Goal: Task Accomplishment & Management: Manage account settings

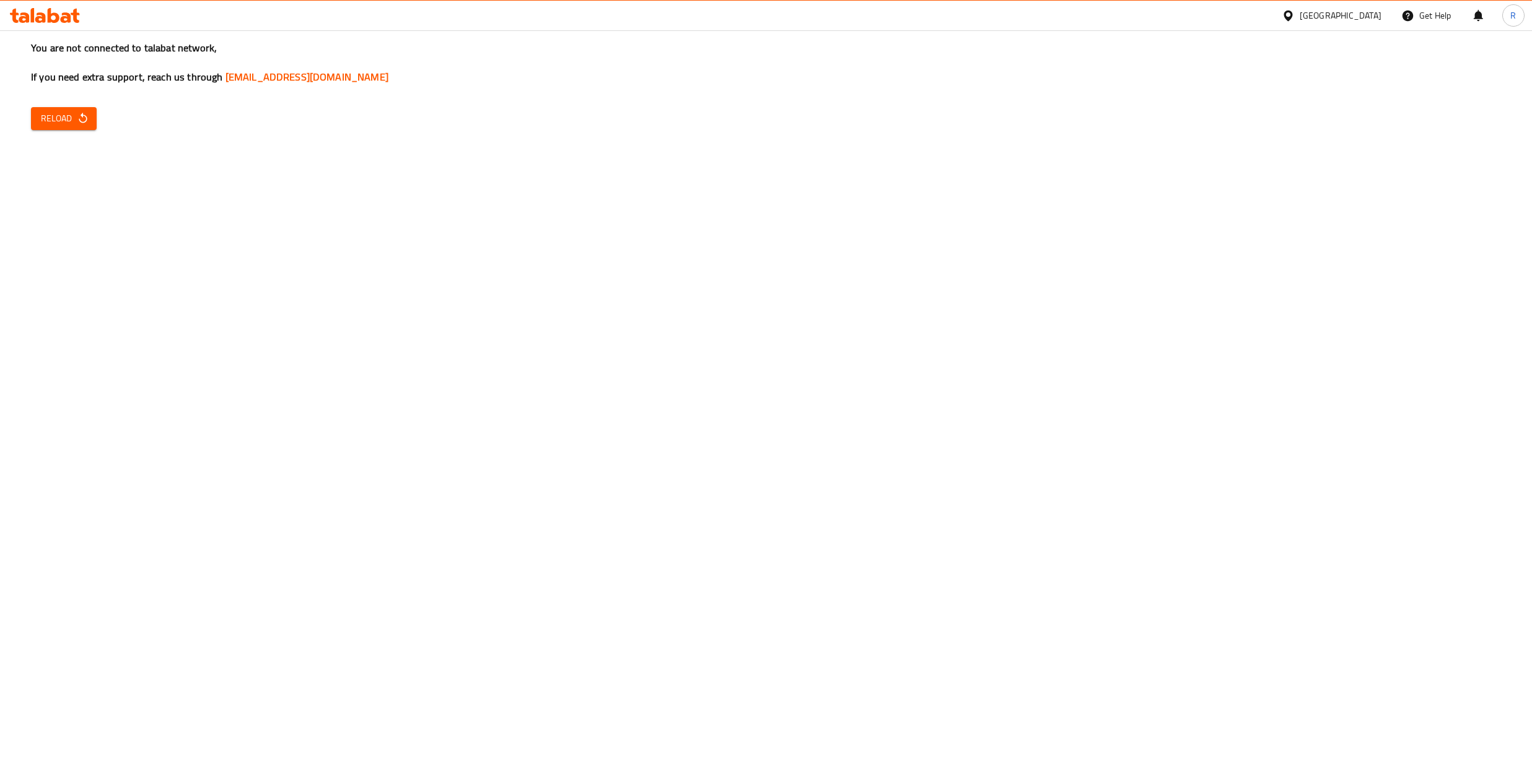
click at [83, 118] on icon "button" at bounding box center [83, 118] width 13 height 13
click at [62, 111] on span "Reload" at bounding box center [64, 118] width 46 height 15
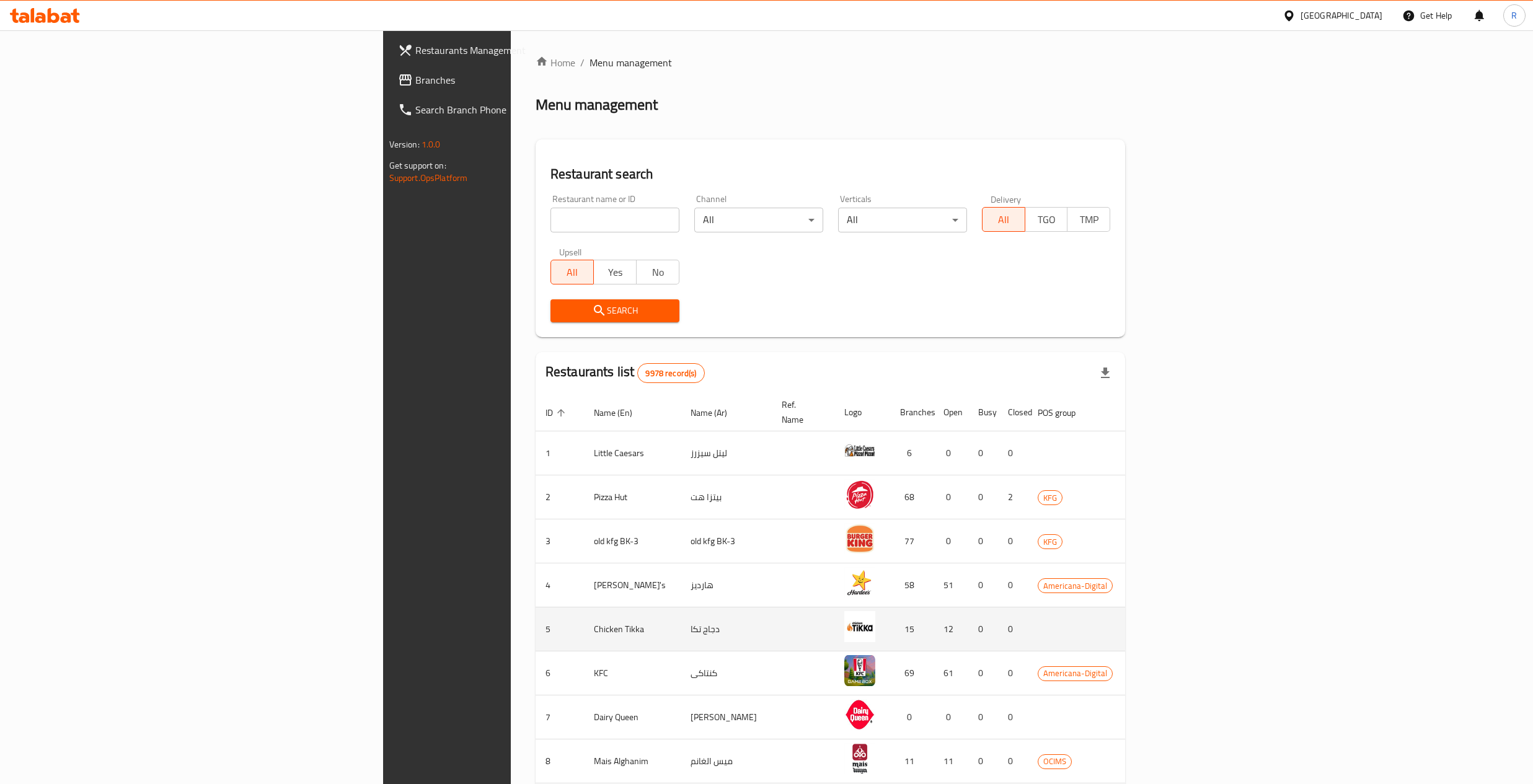
scroll to position [141, 0]
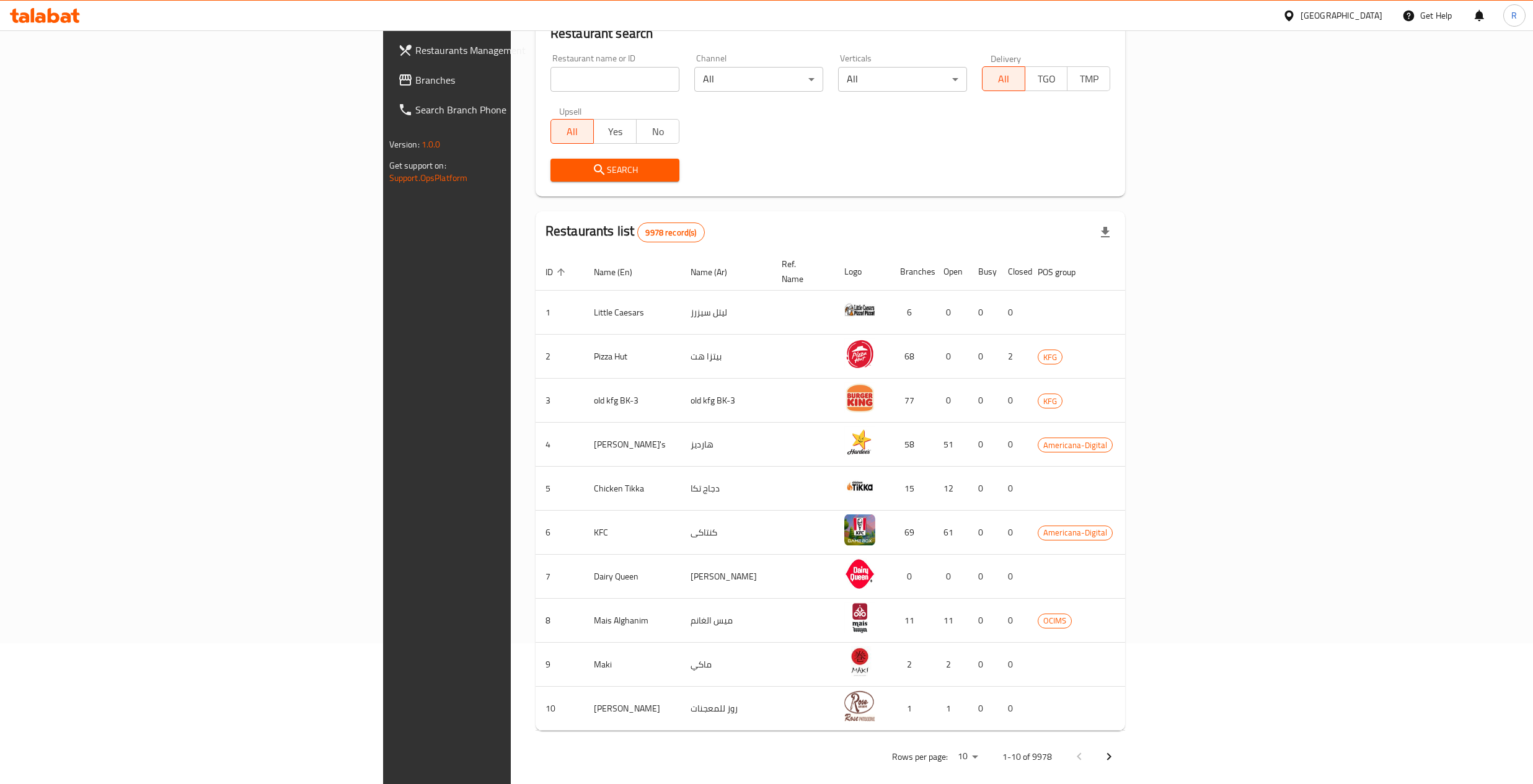
click at [556, 269] on icon "enhanced table" at bounding box center [561, 272] width 11 height 11
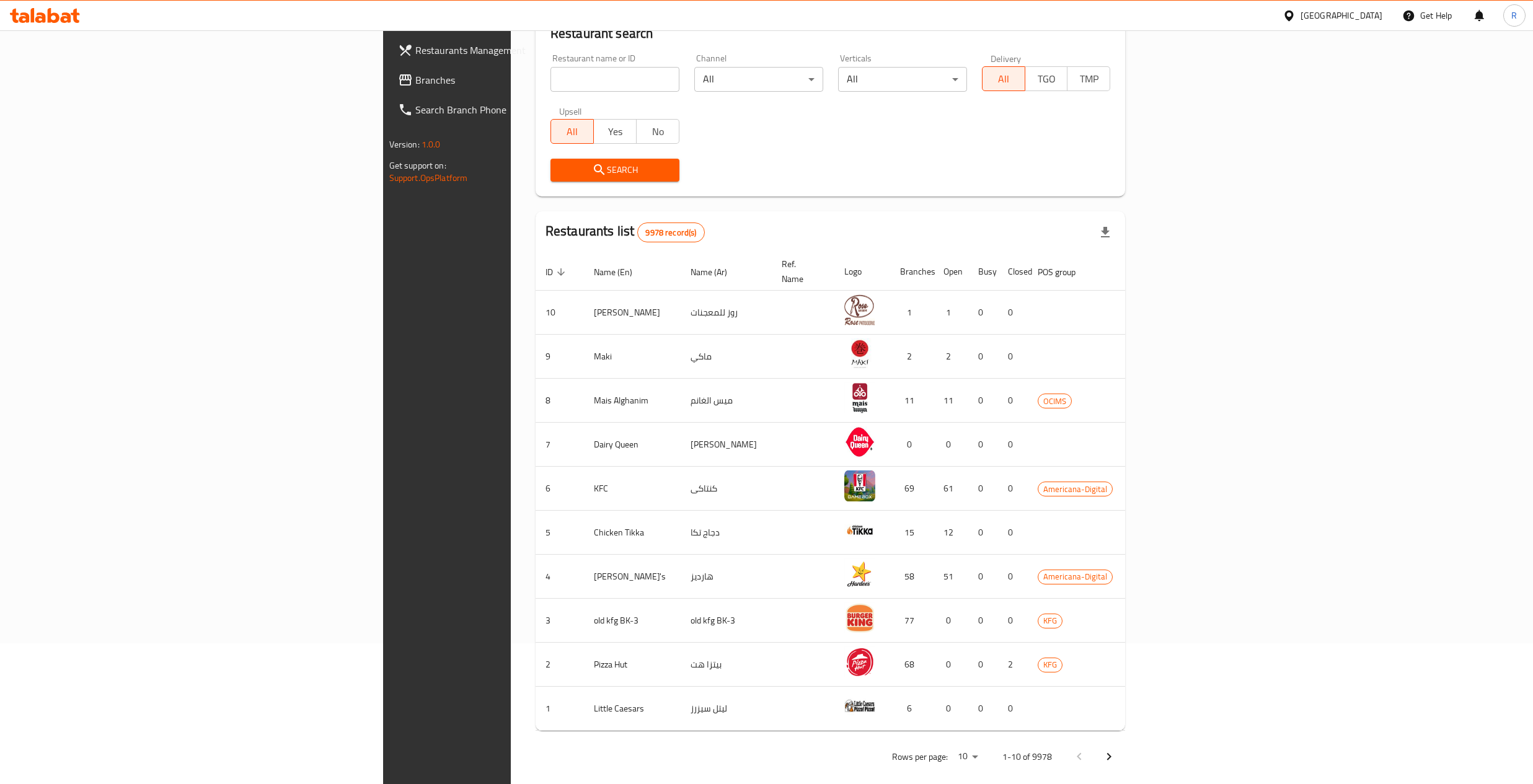
click at [1124, 742] on button "Next page" at bounding box center [1109, 757] width 30 height 30
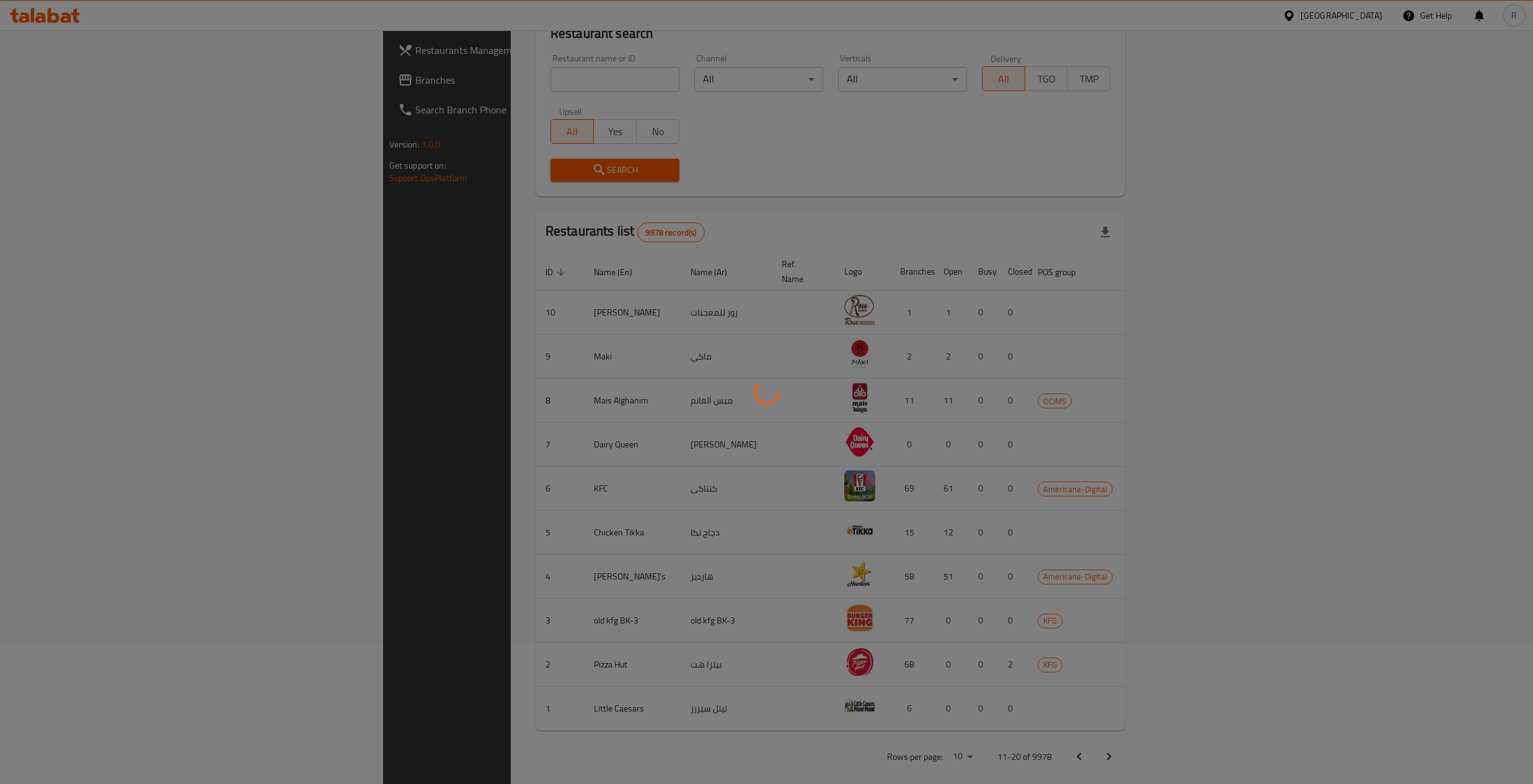
click at [1500, 738] on div at bounding box center [766, 392] width 1533 height 784
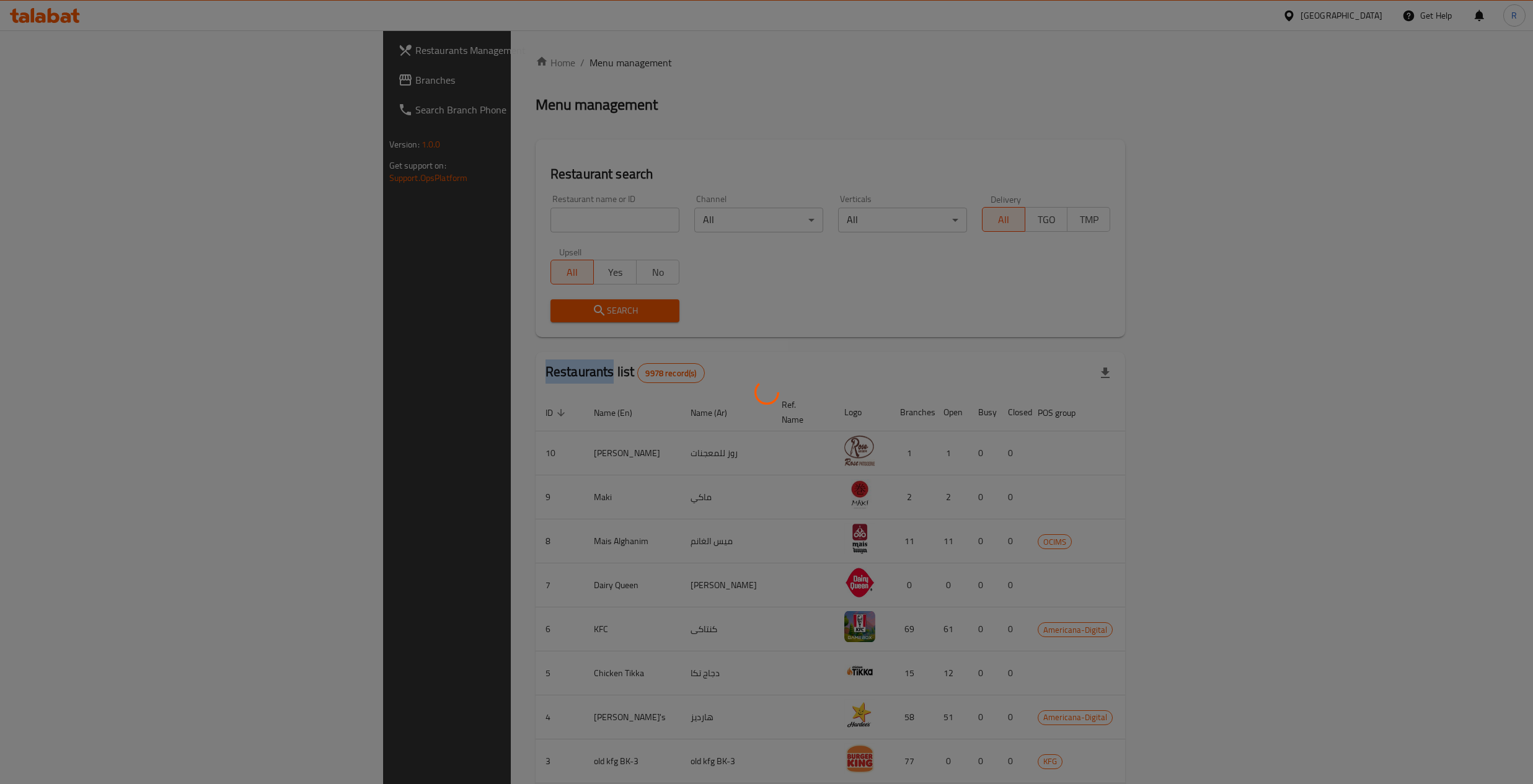
click at [1500, 738] on div at bounding box center [766, 392] width 1533 height 784
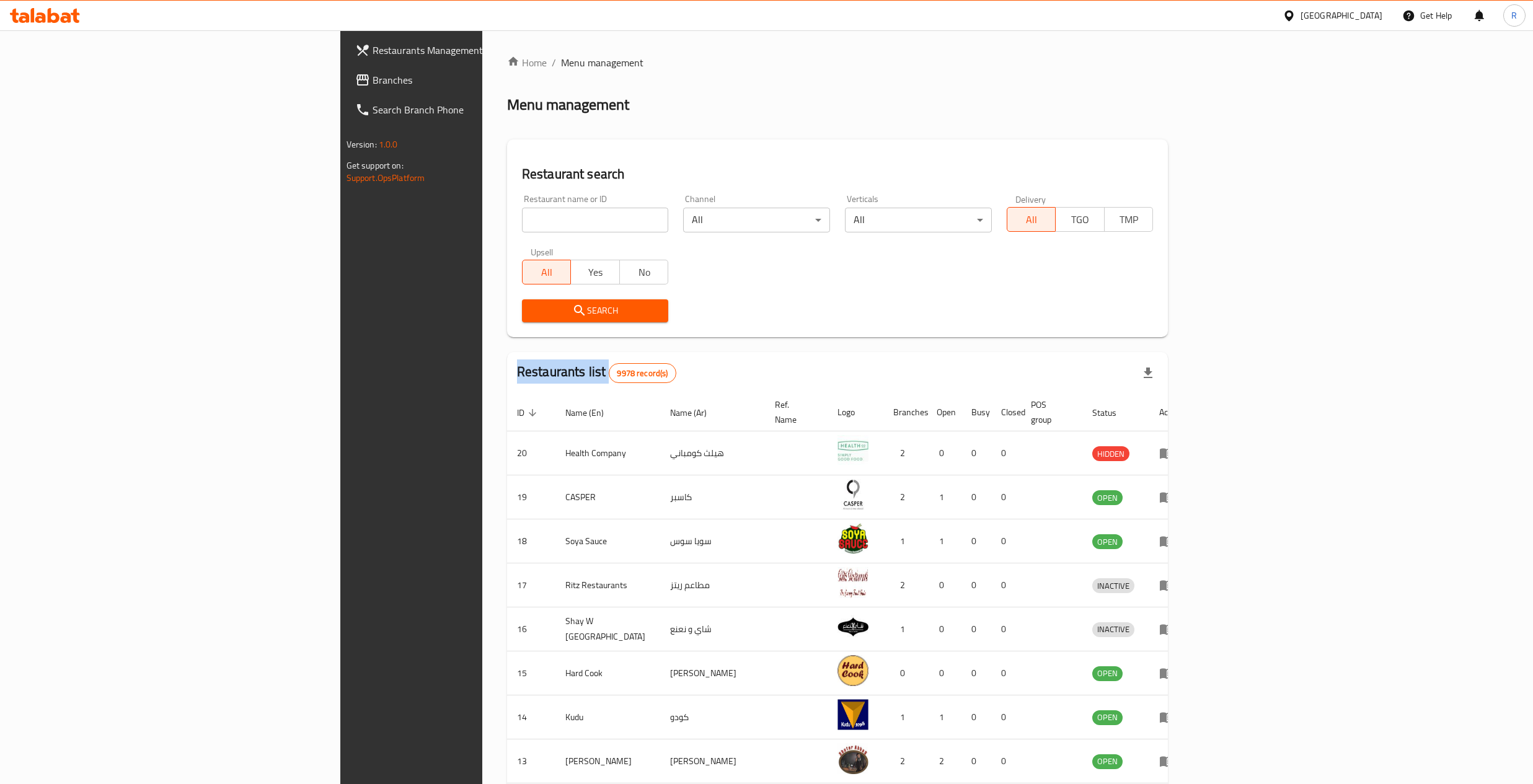
click at [1168, 738] on div "Home / Menu management Menu management Restaurant search Restaurant name or ID …" at bounding box center [838, 489] width 662 height 869
click at [1192, 739] on td "enhanced table" at bounding box center [1170, 761] width 43 height 44
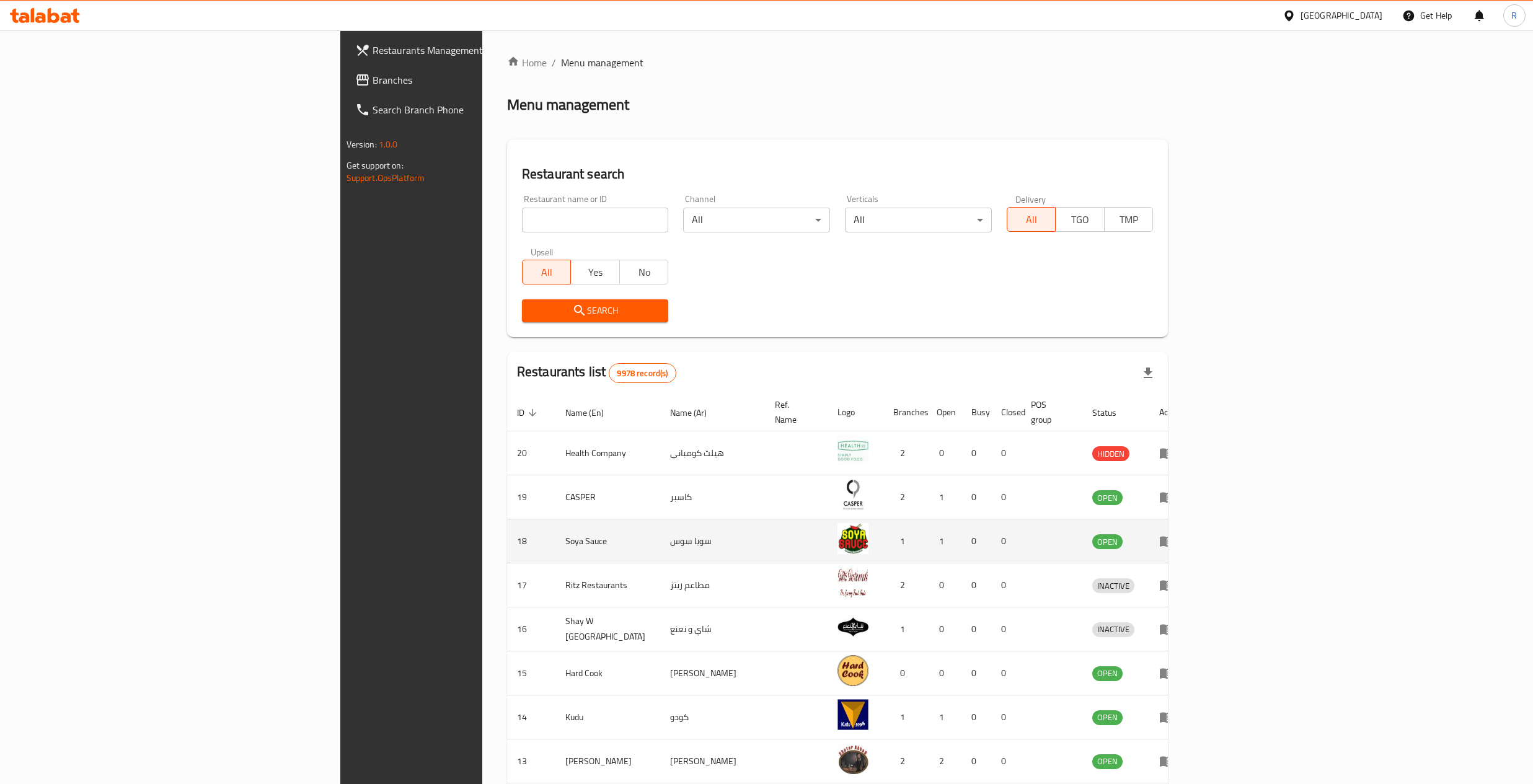
click at [1174, 535] on icon "enhanced table" at bounding box center [1166, 541] width 15 height 15
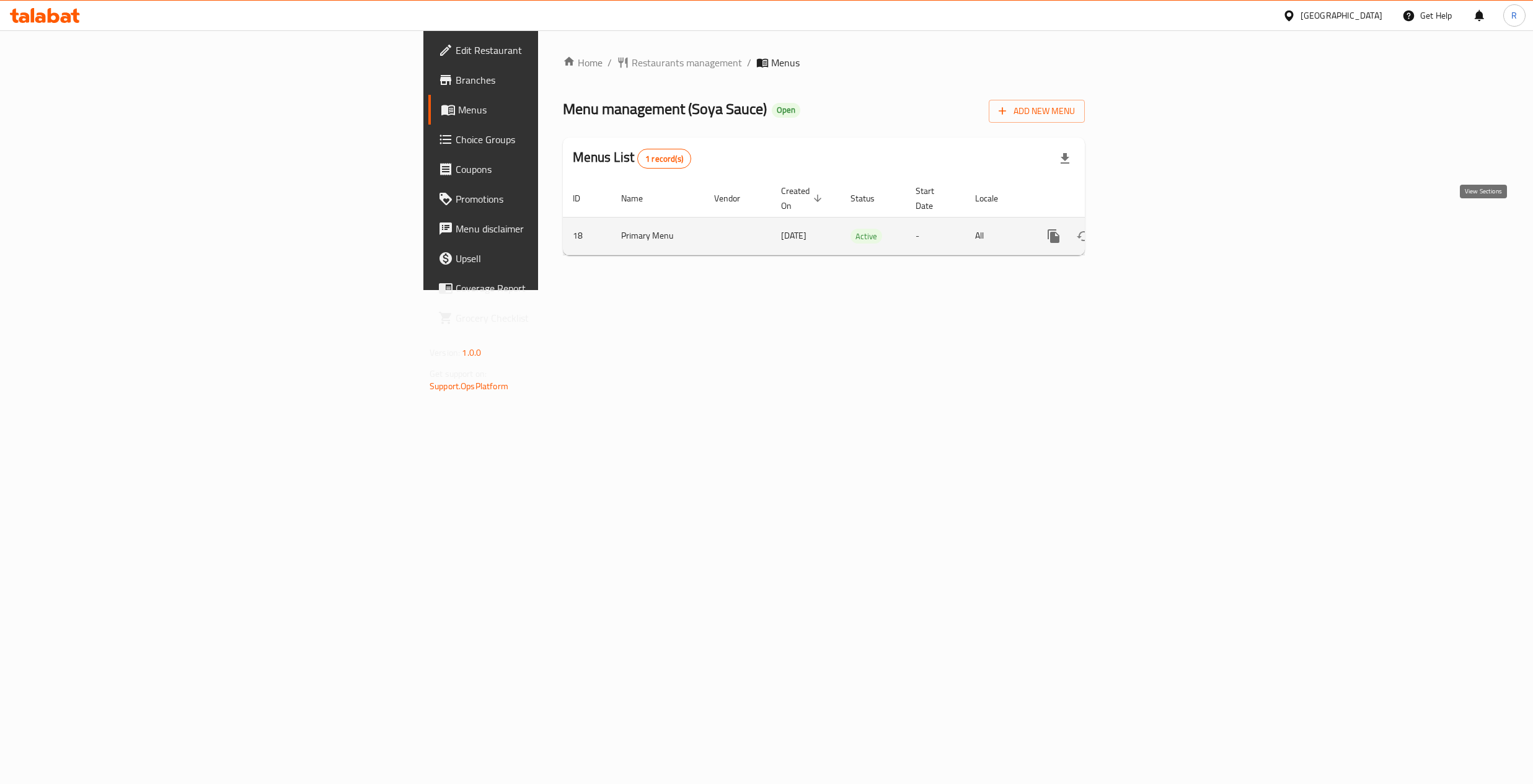
click at [1151, 229] on icon "enhanced table" at bounding box center [1143, 236] width 15 height 15
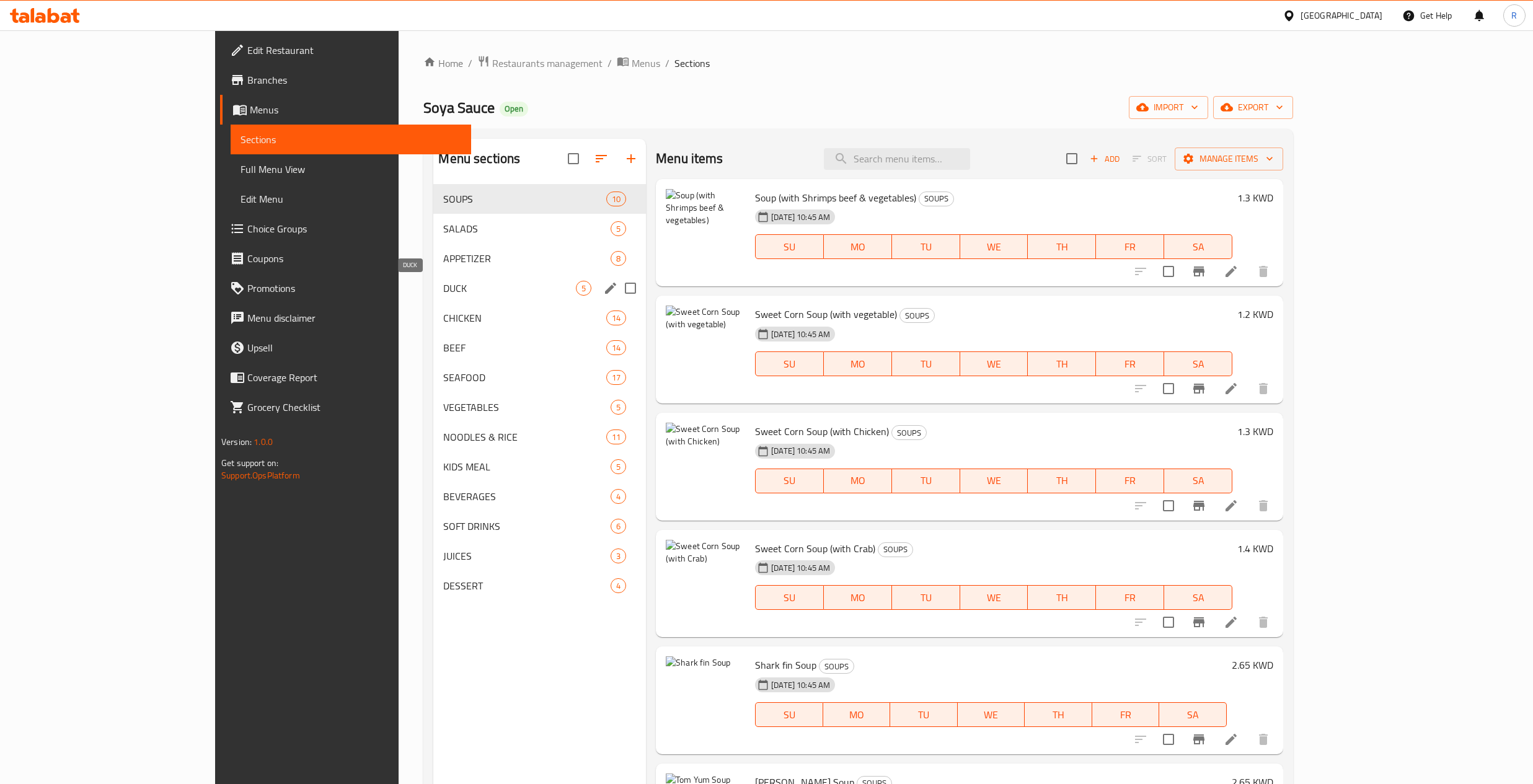
click at [443, 282] on span "DUCK" at bounding box center [510, 288] width 132 height 15
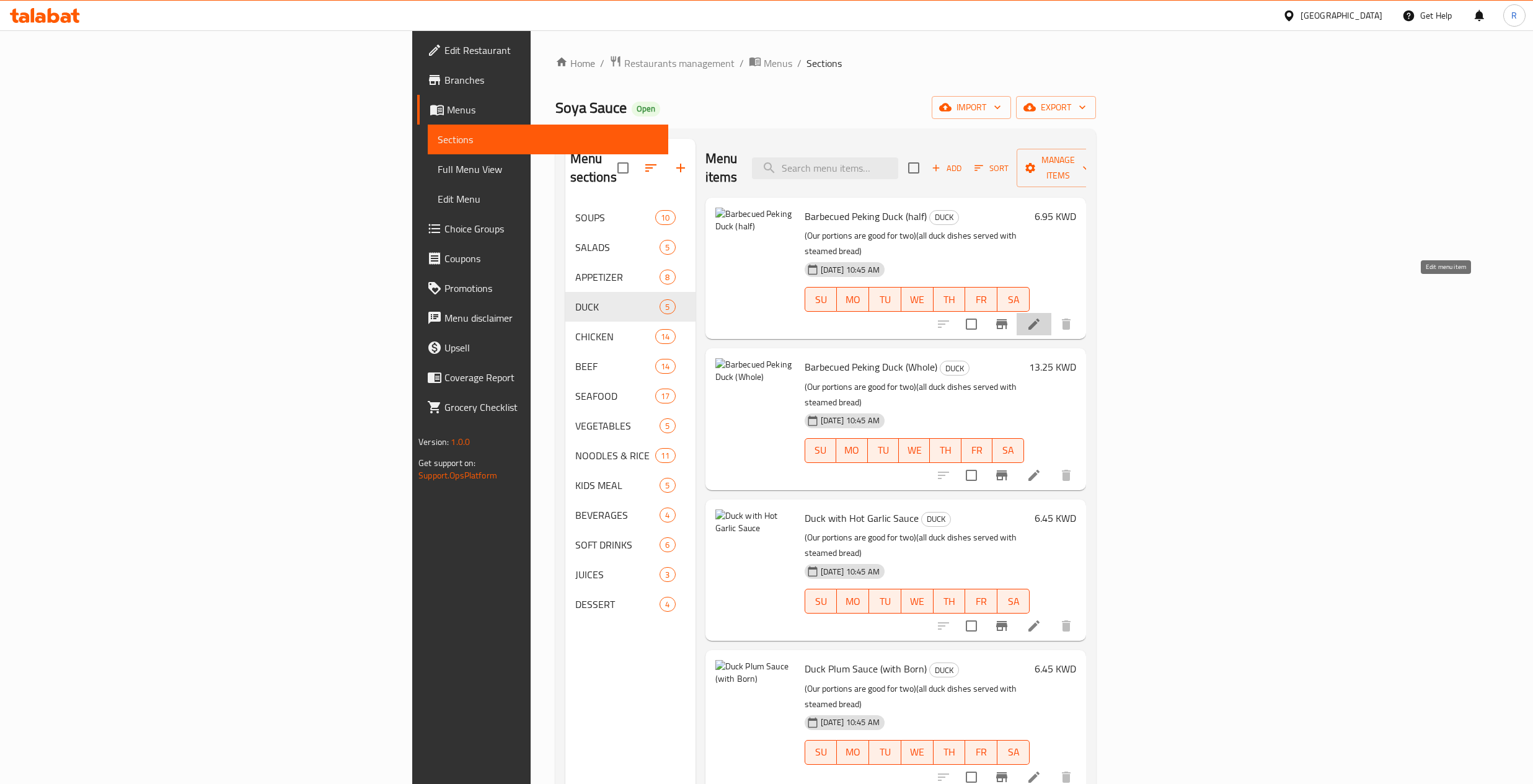
click at [1039, 318] on icon at bounding box center [1034, 324] width 11 height 11
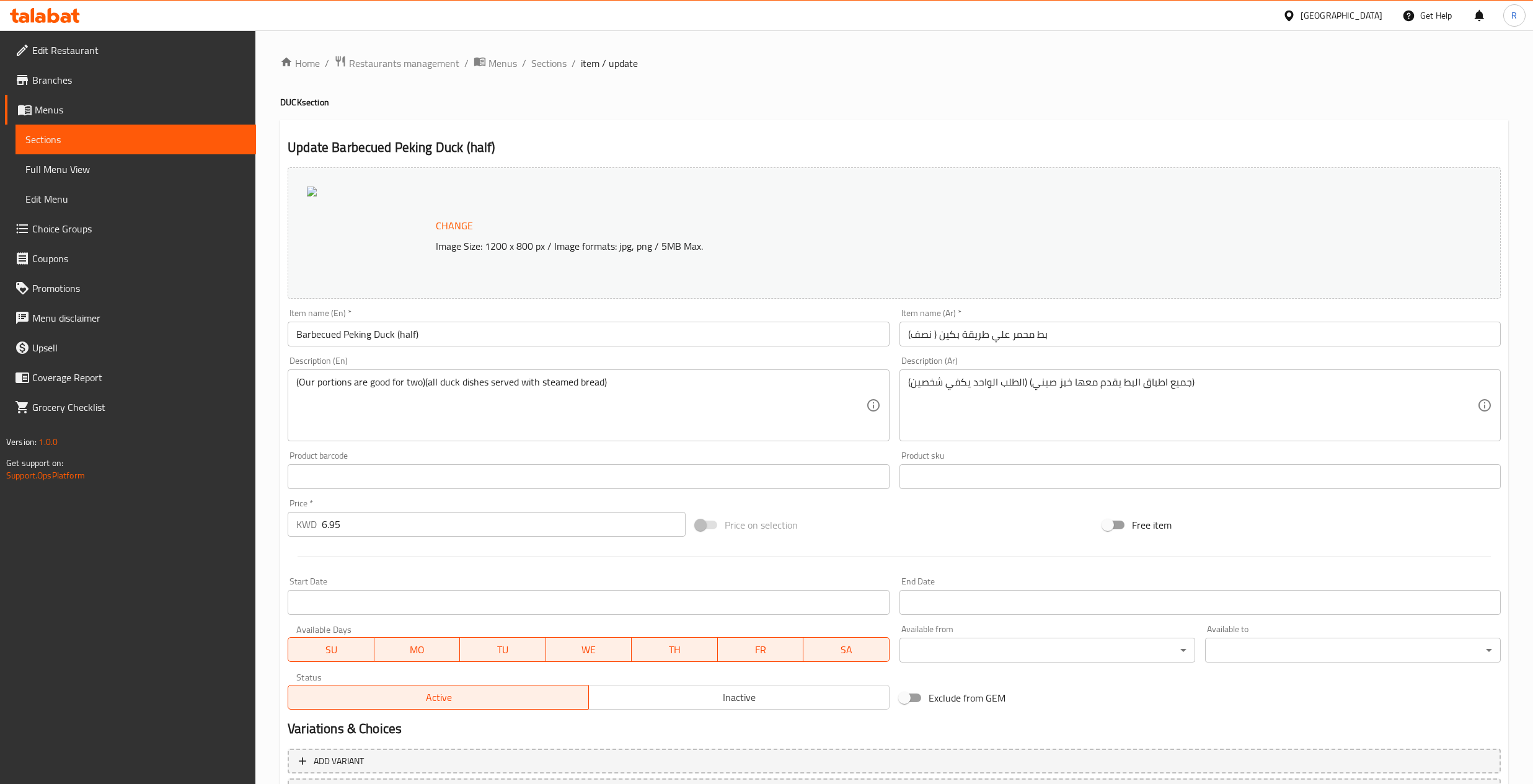
scroll to position [100, 0]
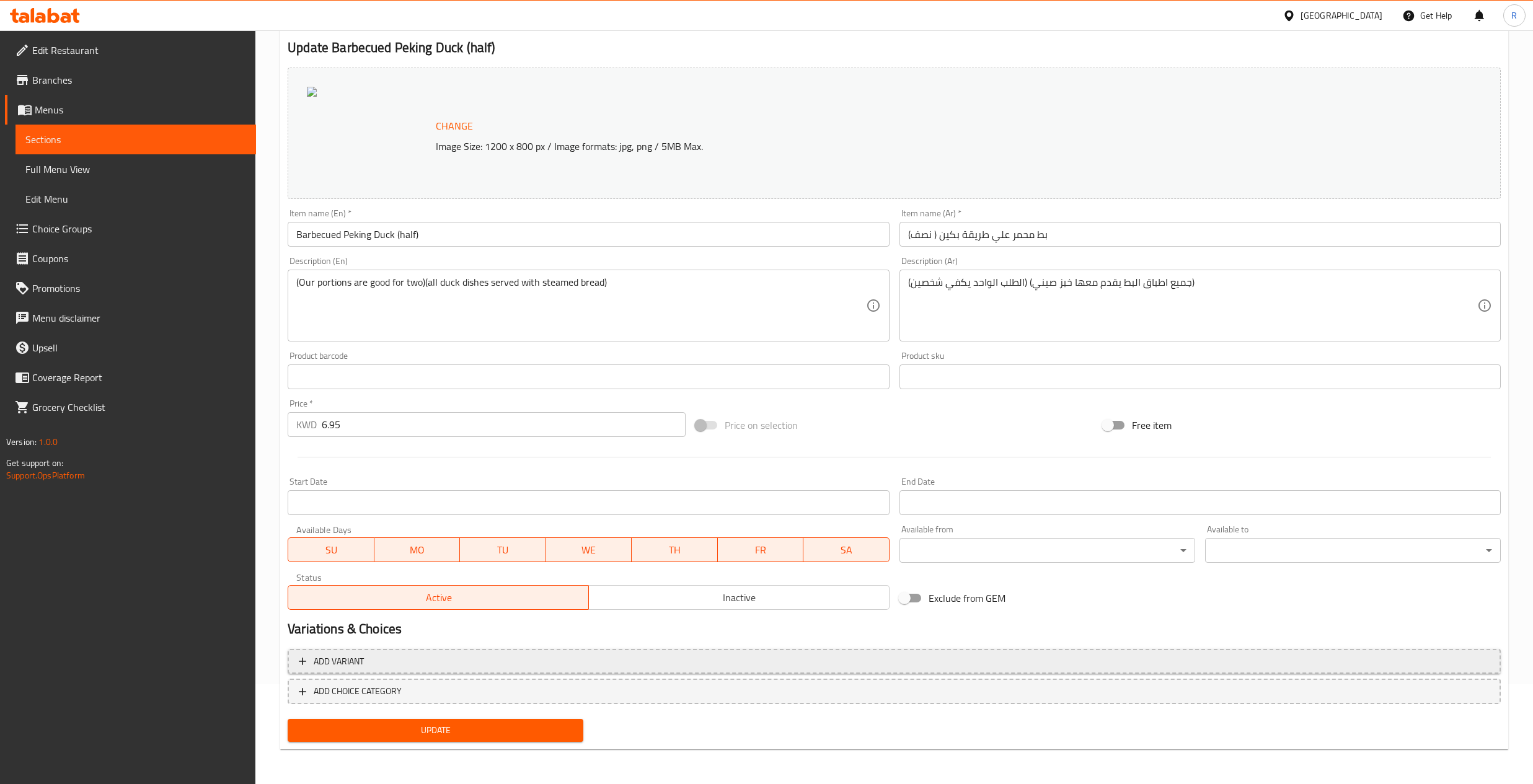
click at [305, 663] on icon "button" at bounding box center [303, 661] width 13 height 13
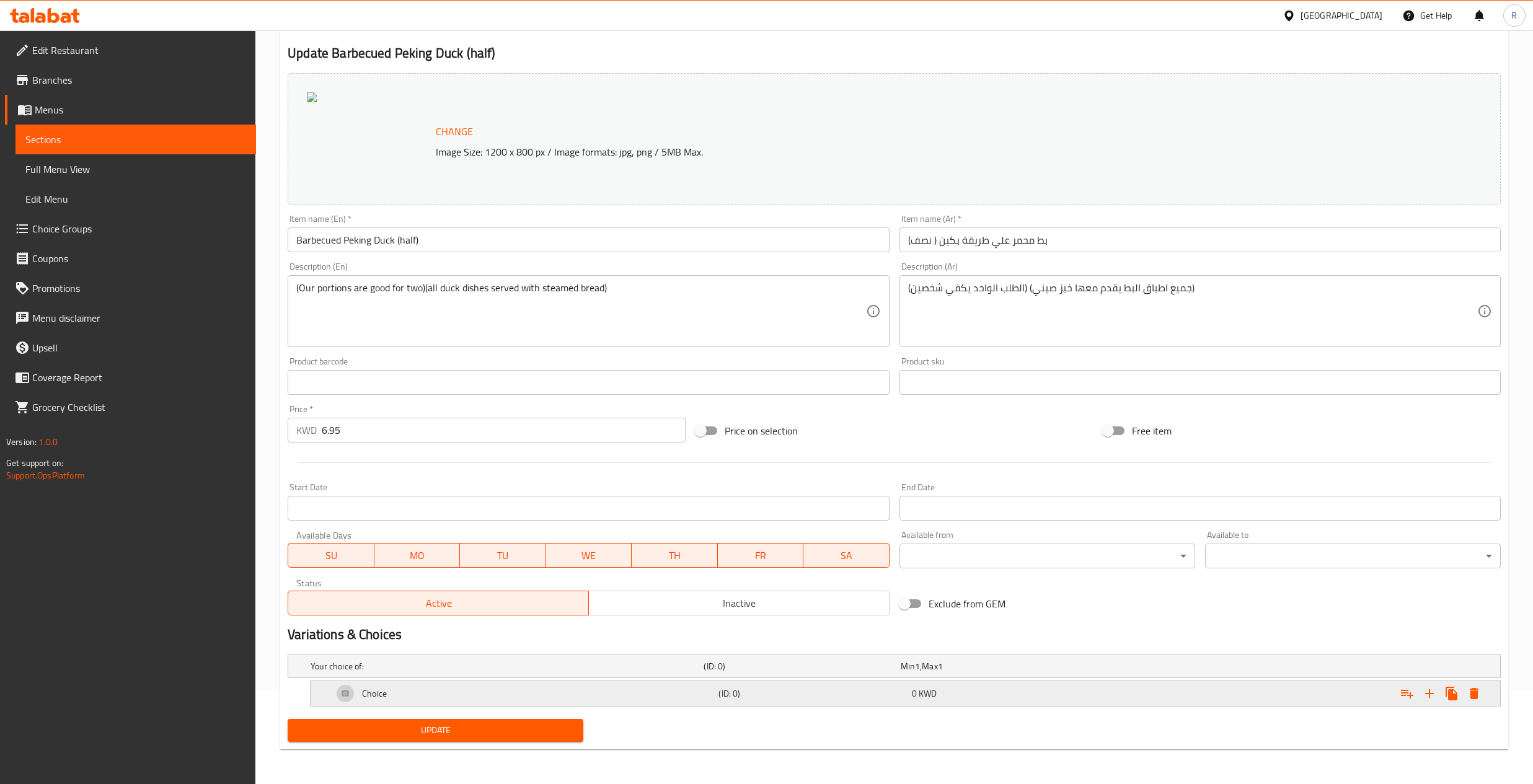
click at [936, 692] on span "KWD" at bounding box center [928, 693] width 18 height 16
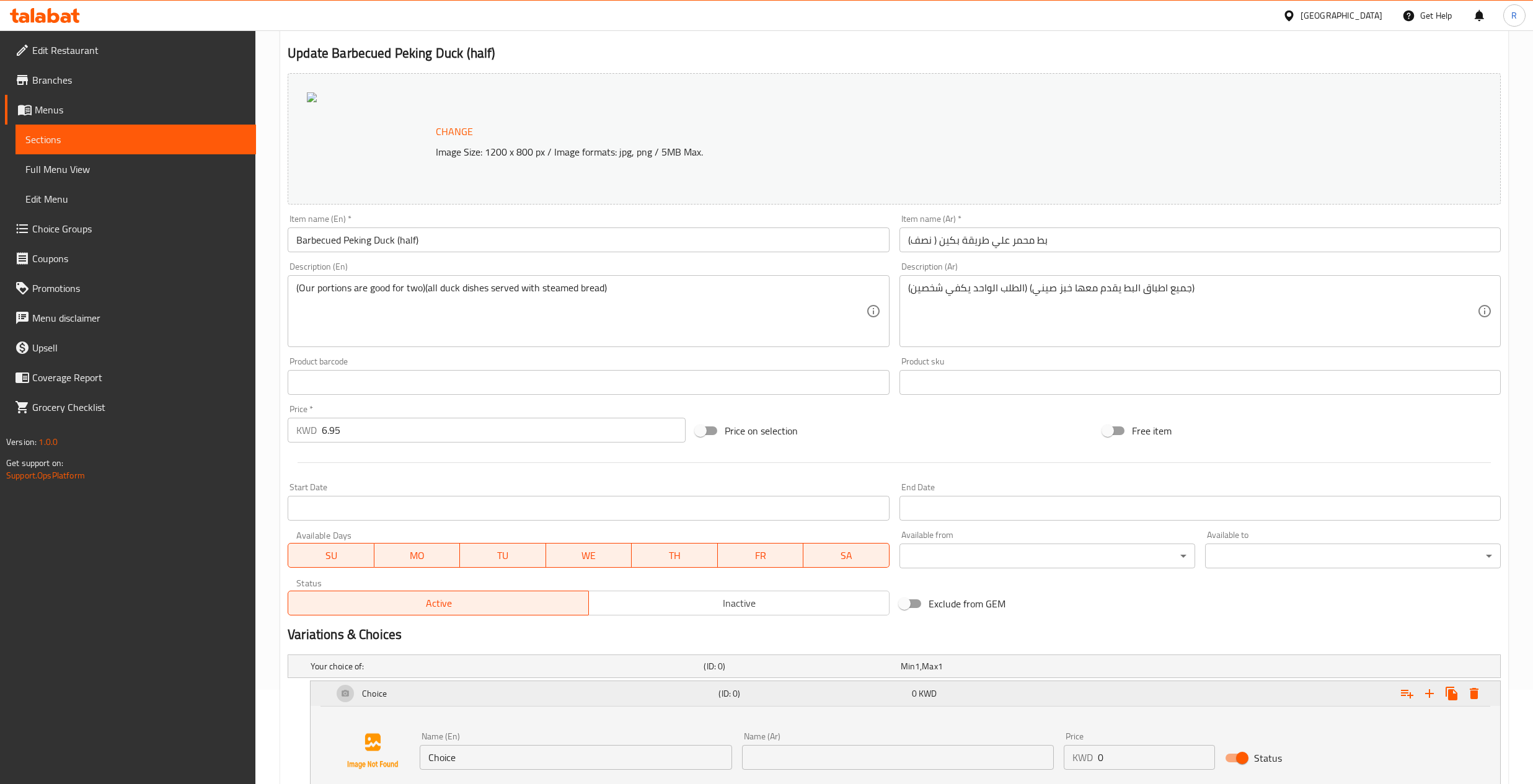
scroll to position [189, 0]
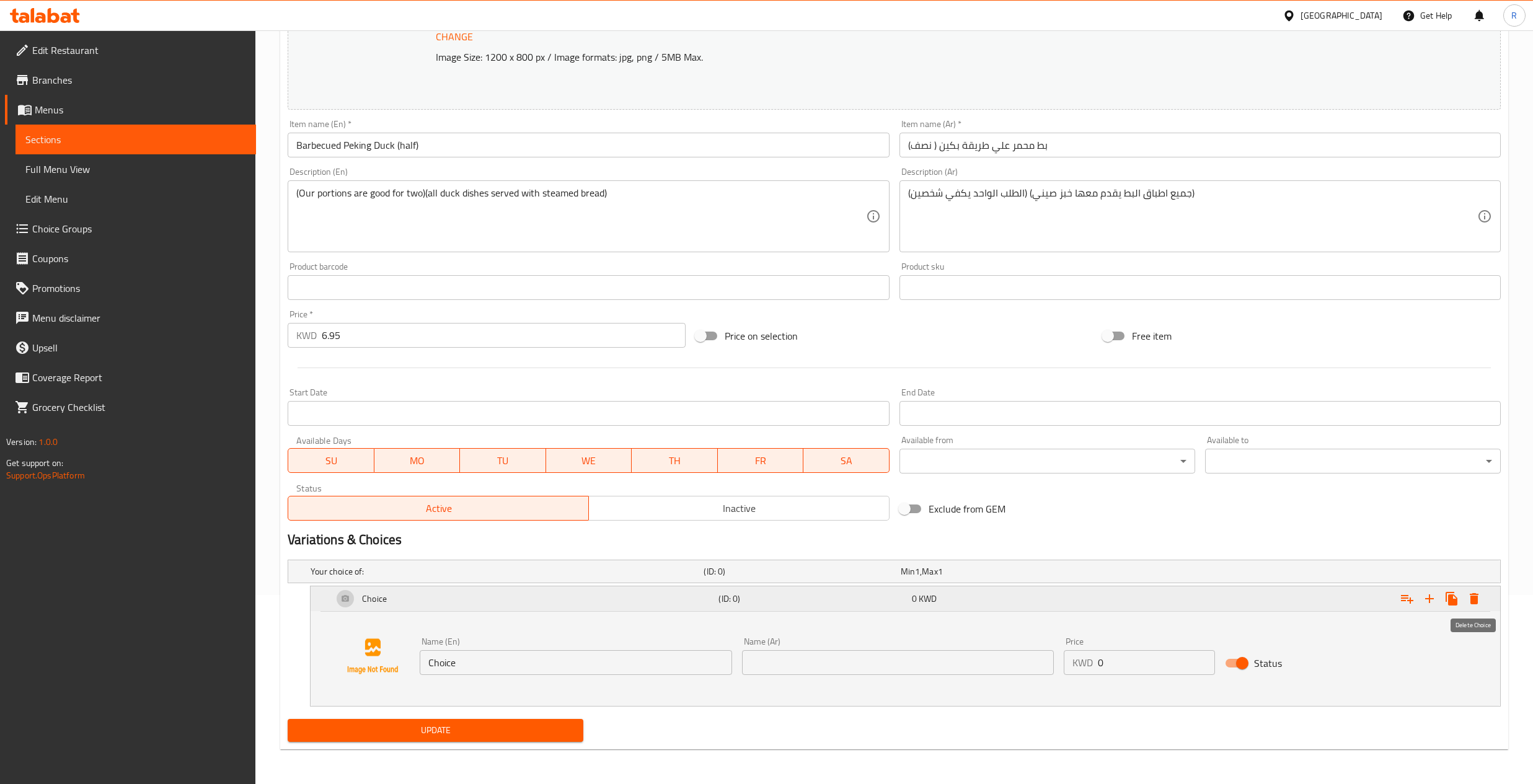
click at [1467, 597] on icon "Expand" at bounding box center [1474, 598] width 15 height 15
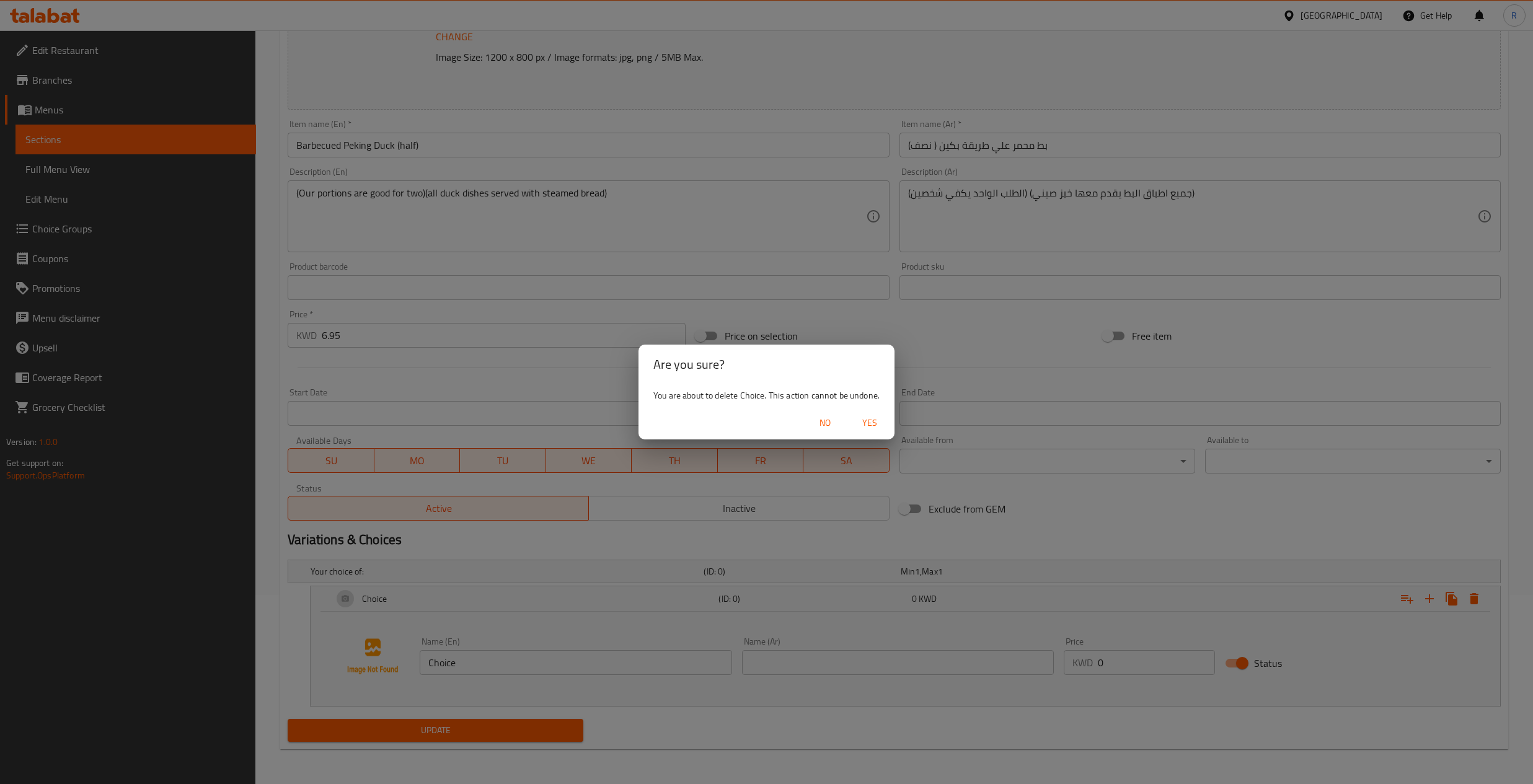
click at [870, 421] on span "Yes" at bounding box center [869, 423] width 30 height 15
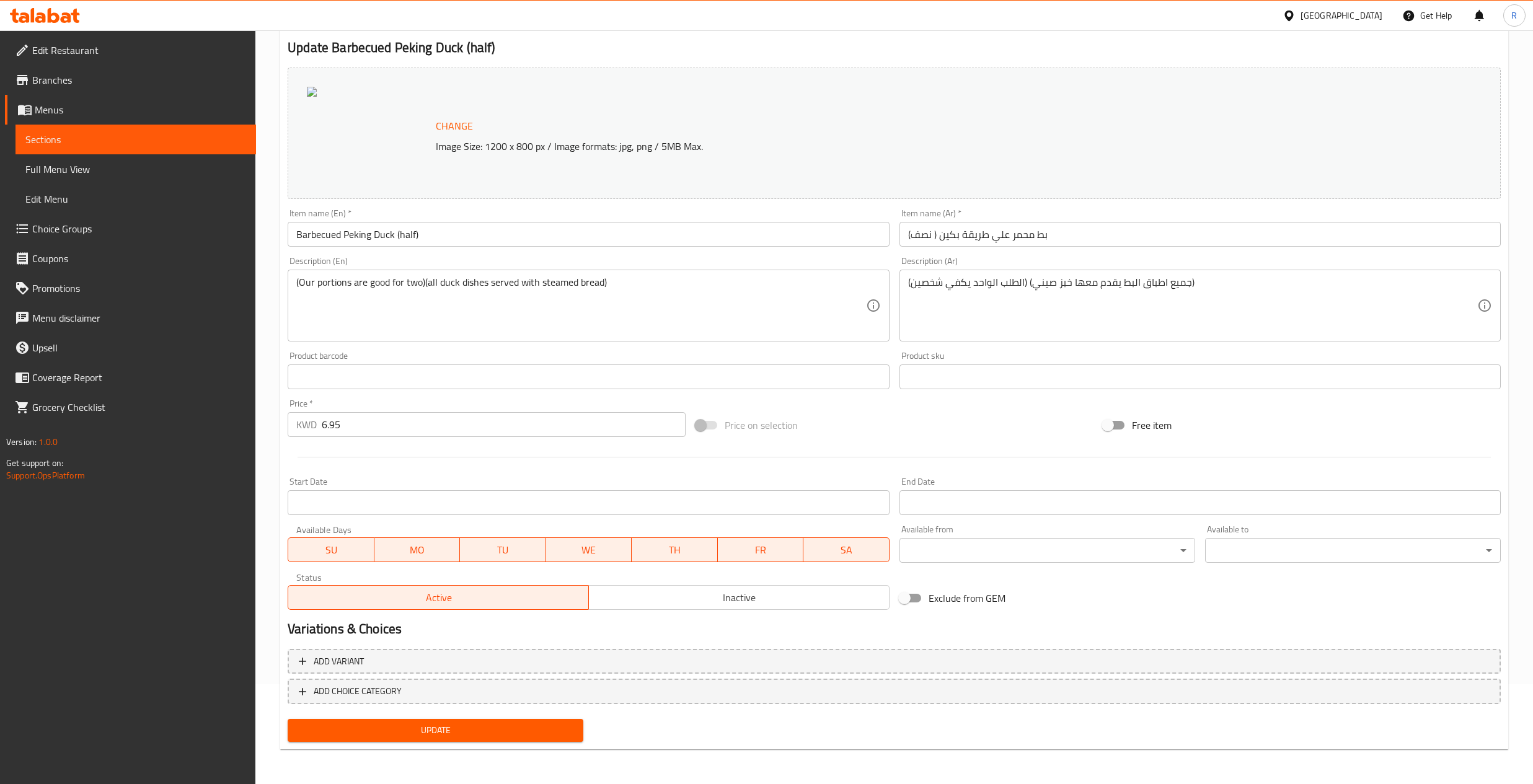
scroll to position [100, 0]
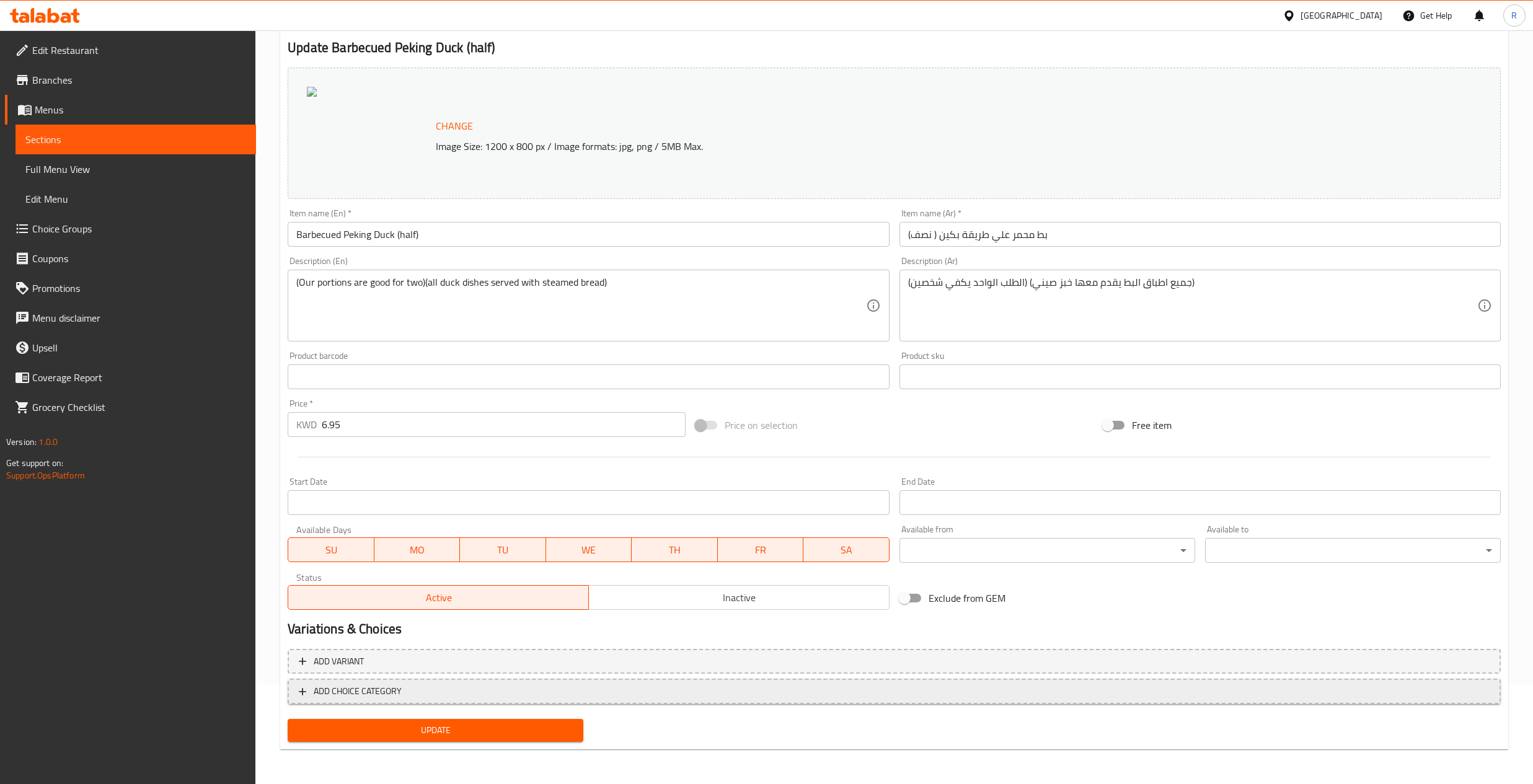
click at [356, 687] on span "ADD CHOICE CATEGORY" at bounding box center [358, 691] width 88 height 15
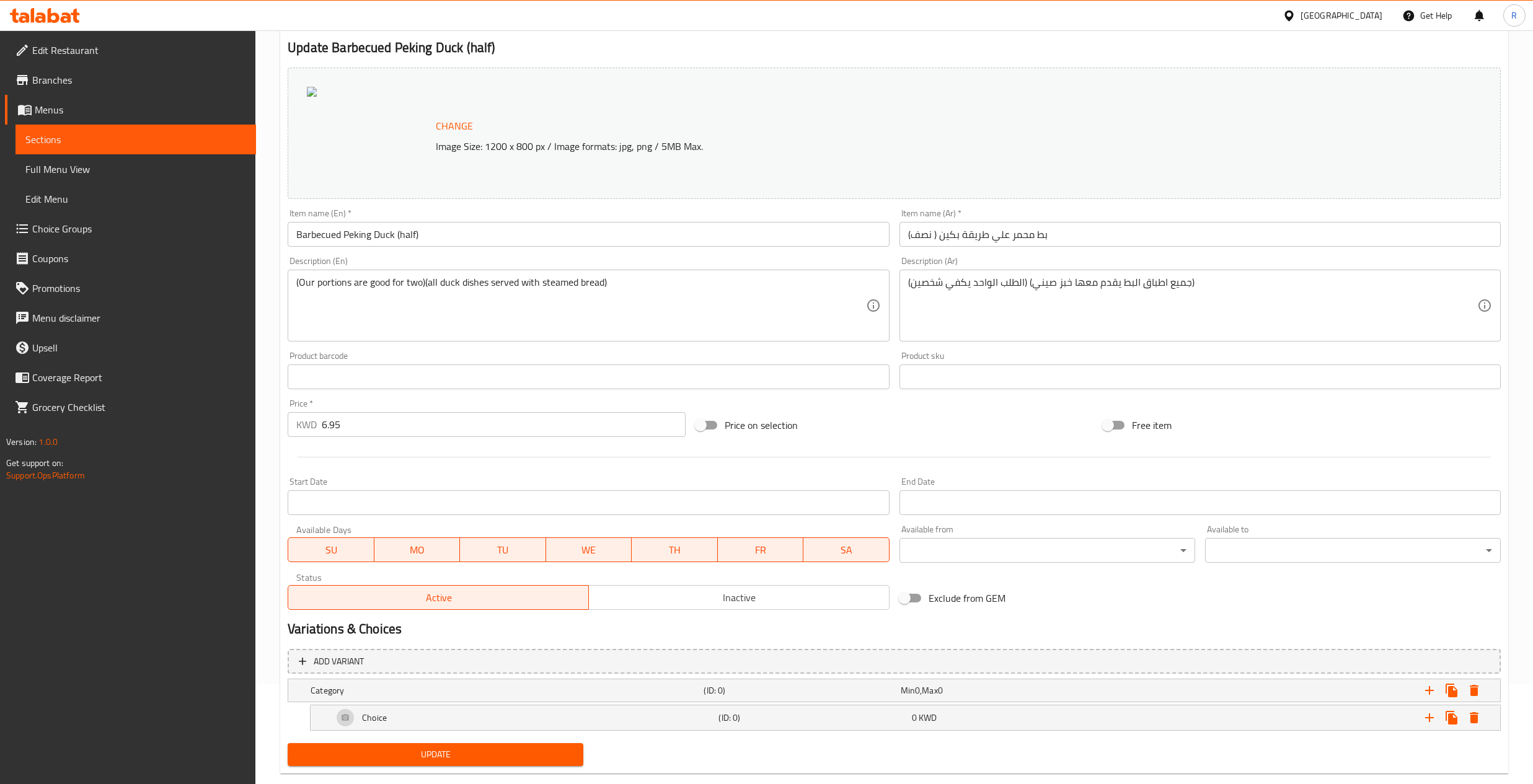
click at [73, 168] on span "Full Menu View" at bounding box center [135, 169] width 221 height 15
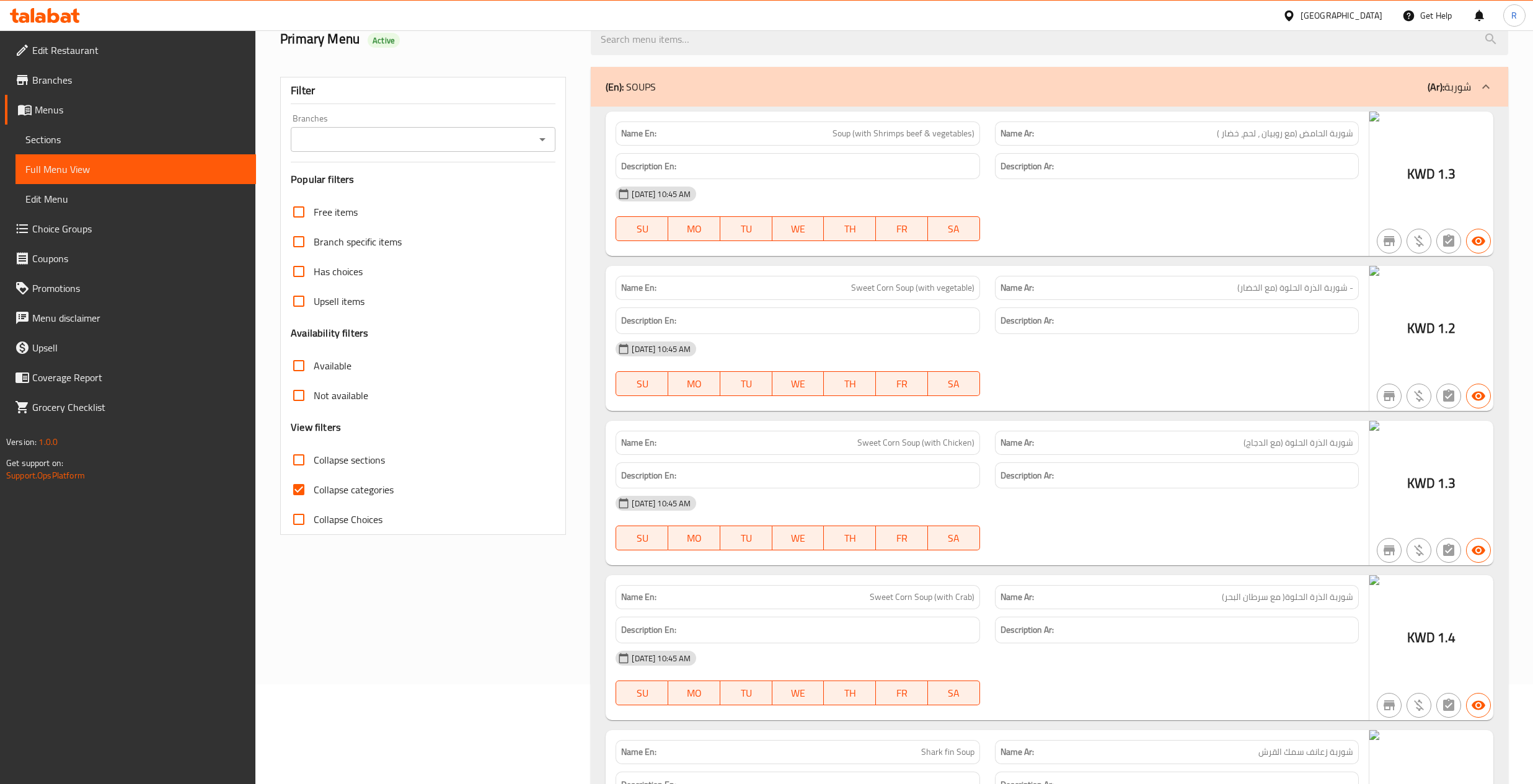
click at [307, 485] on input "Collapse categories" at bounding box center [298, 489] width 30 height 30
checkbox input "false"
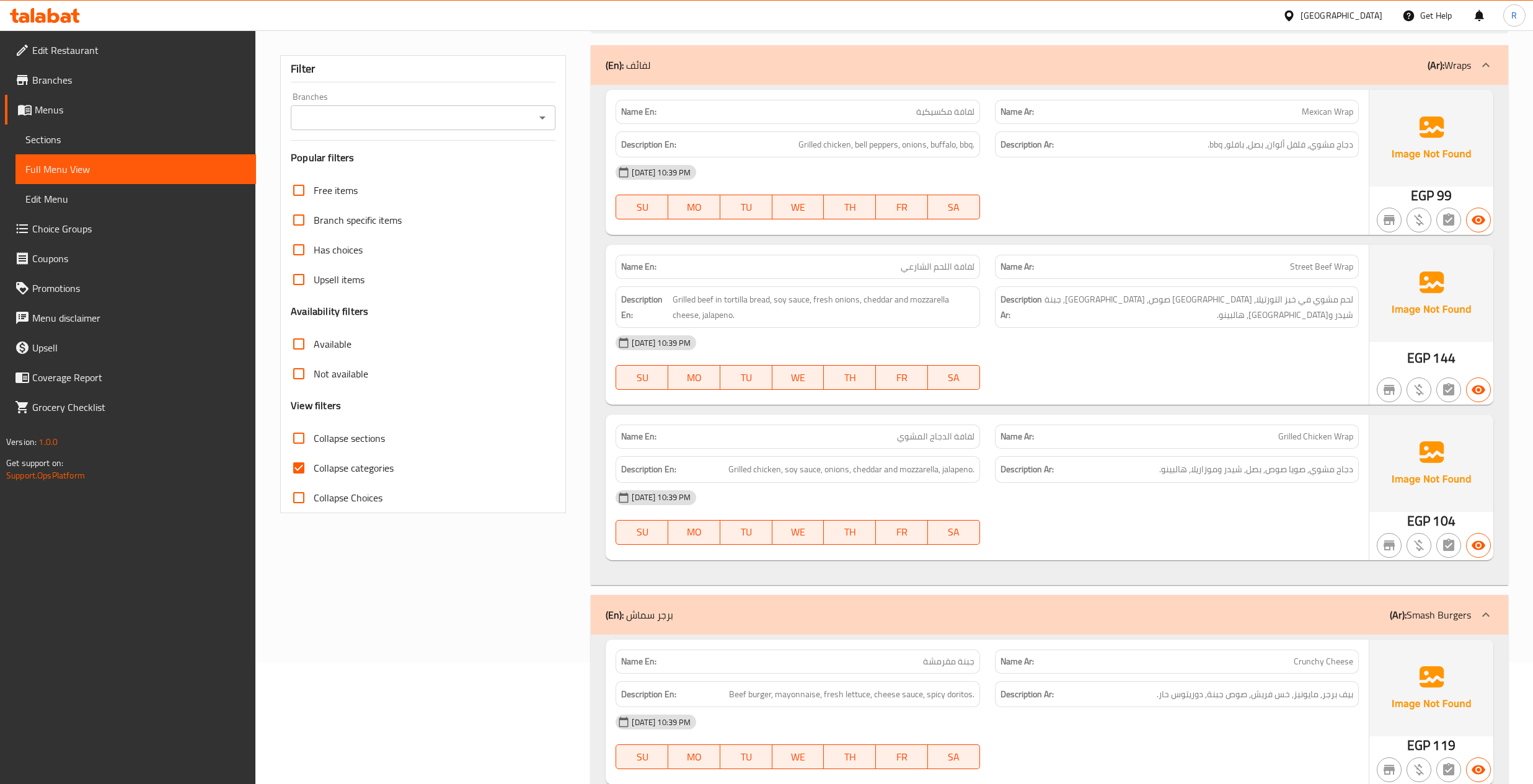
scroll to position [129, 0]
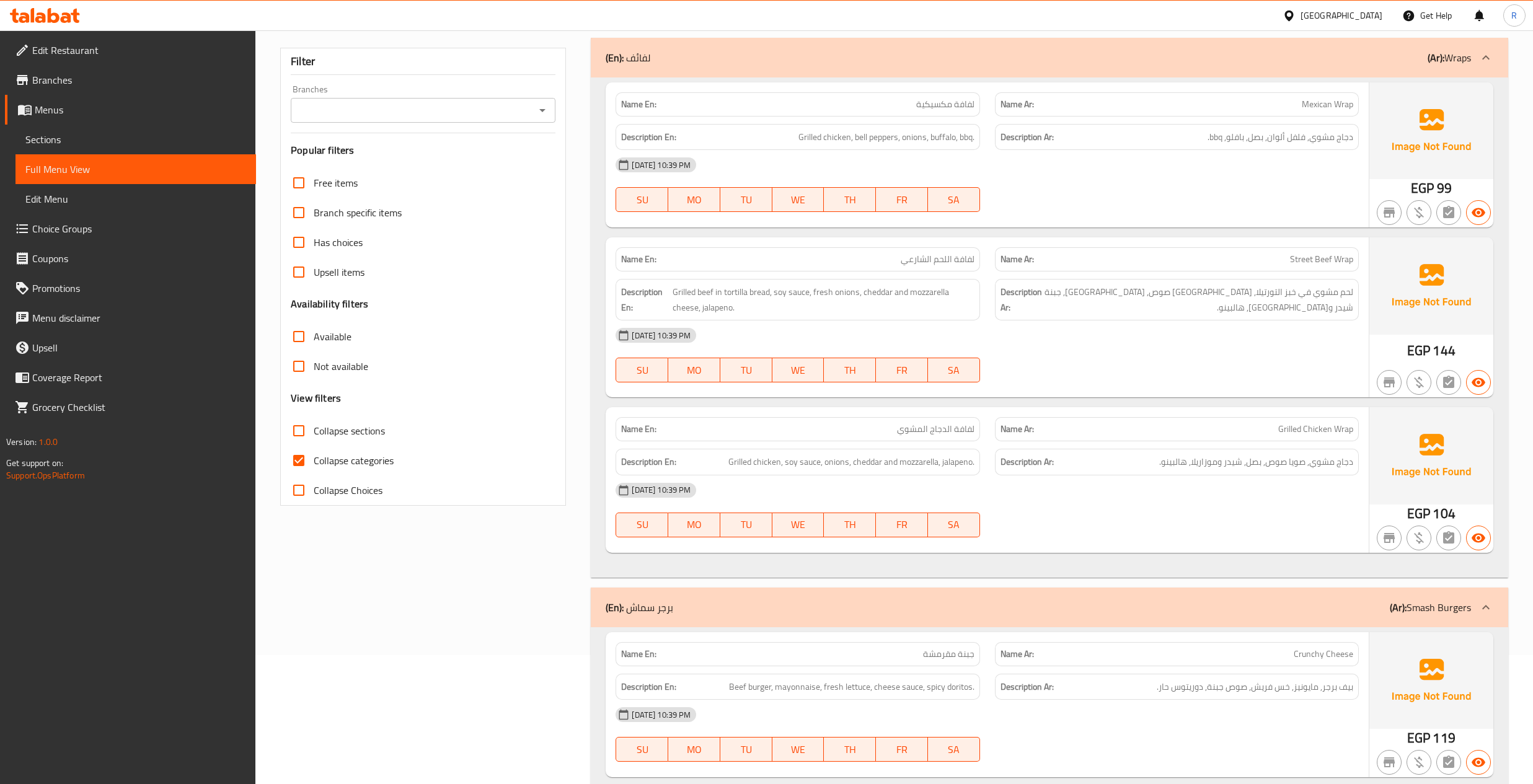
click at [303, 463] on input "Collapse categories" at bounding box center [298, 460] width 30 height 30
checkbox input "false"
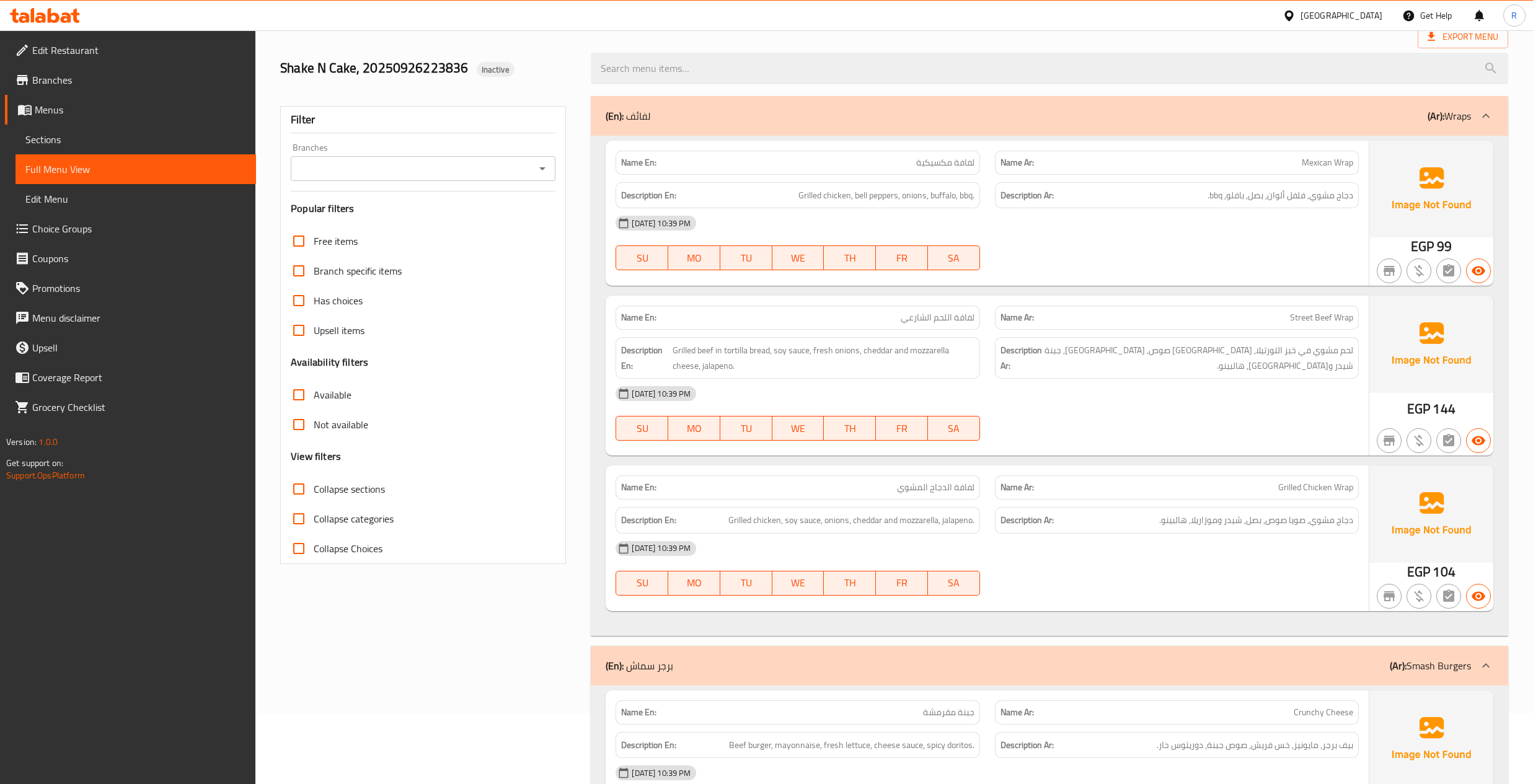
scroll to position [0, 0]
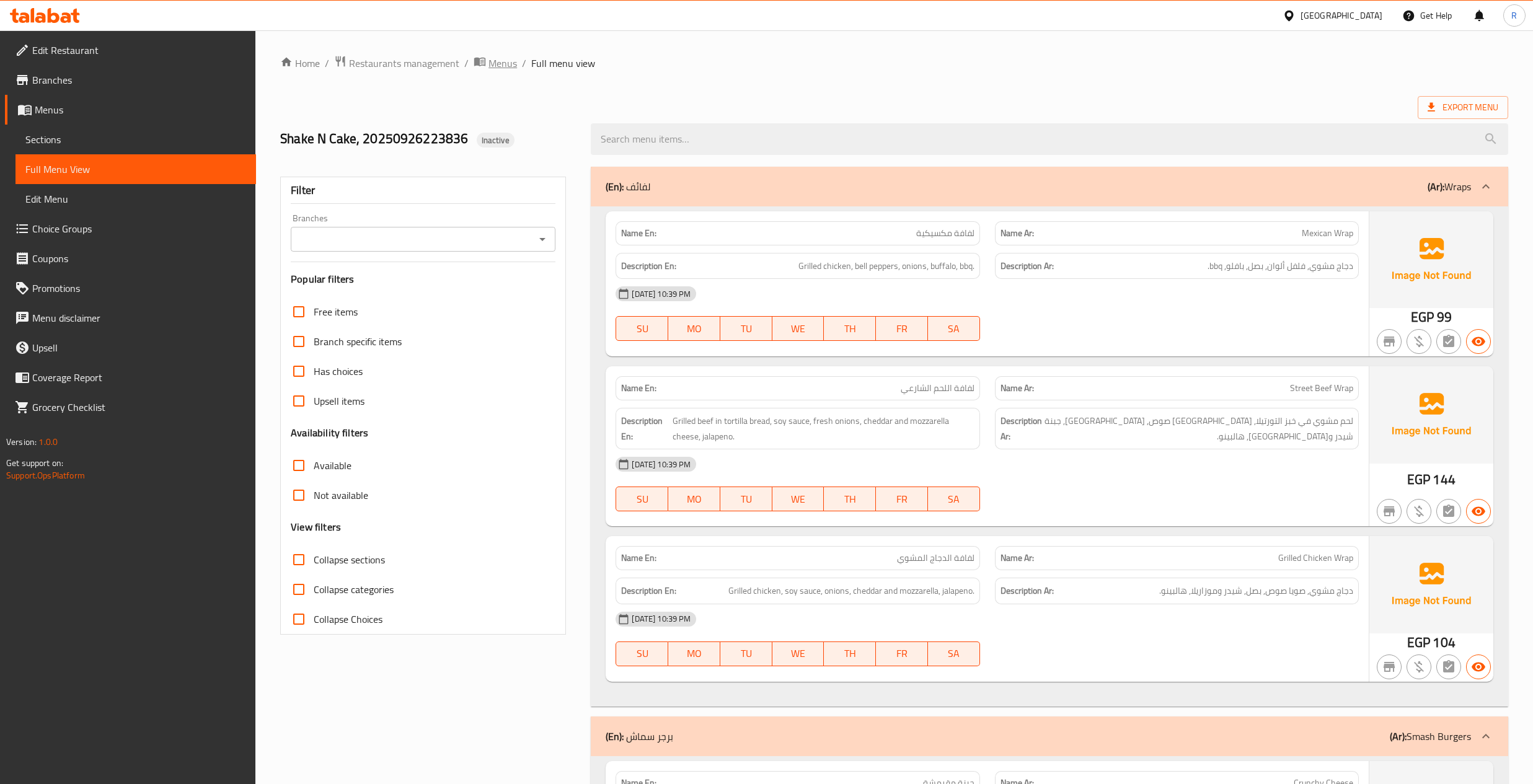
click at [489, 66] on span "Menus" at bounding box center [503, 63] width 29 height 15
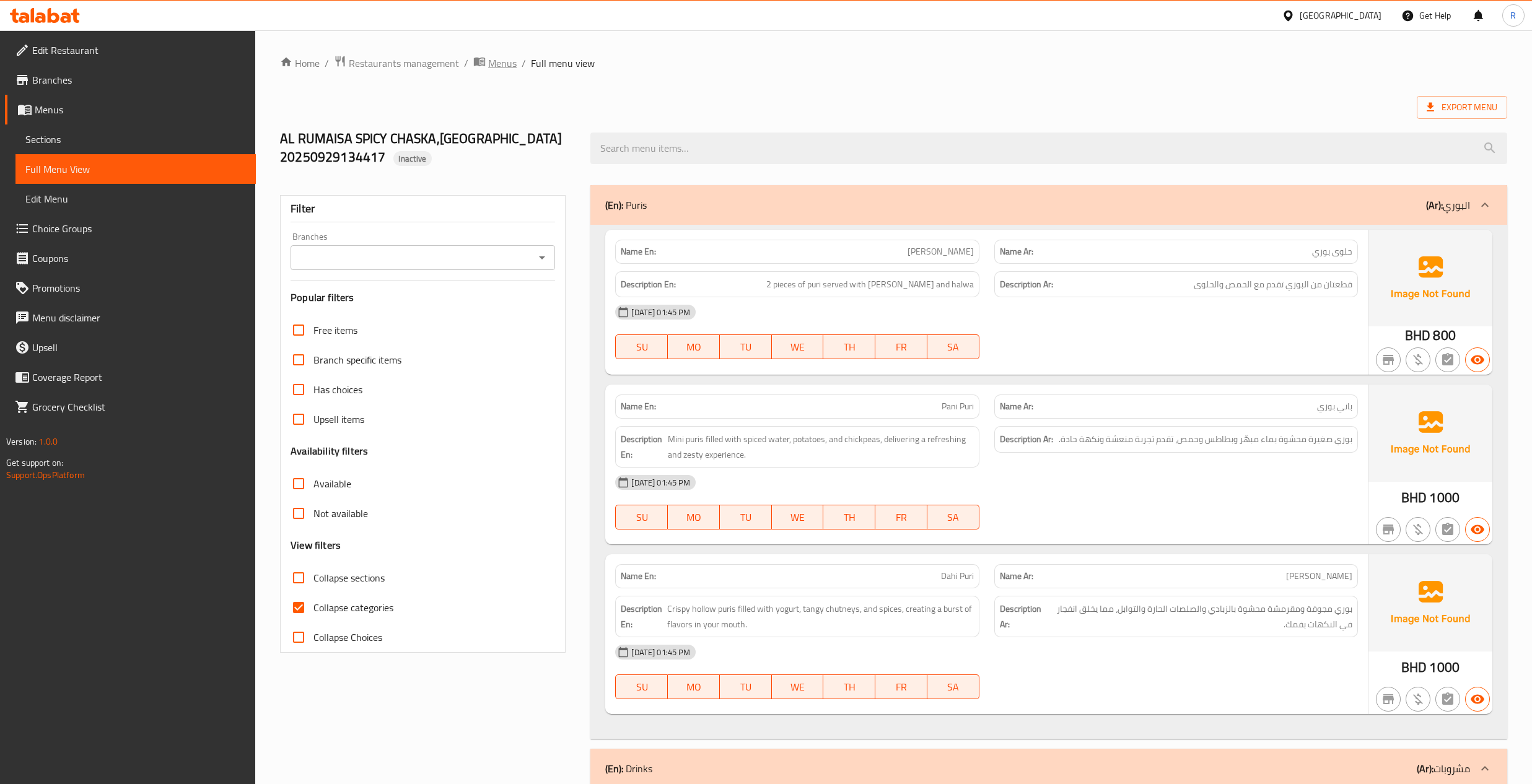
click at [502, 61] on span "Menus" at bounding box center [502, 63] width 29 height 15
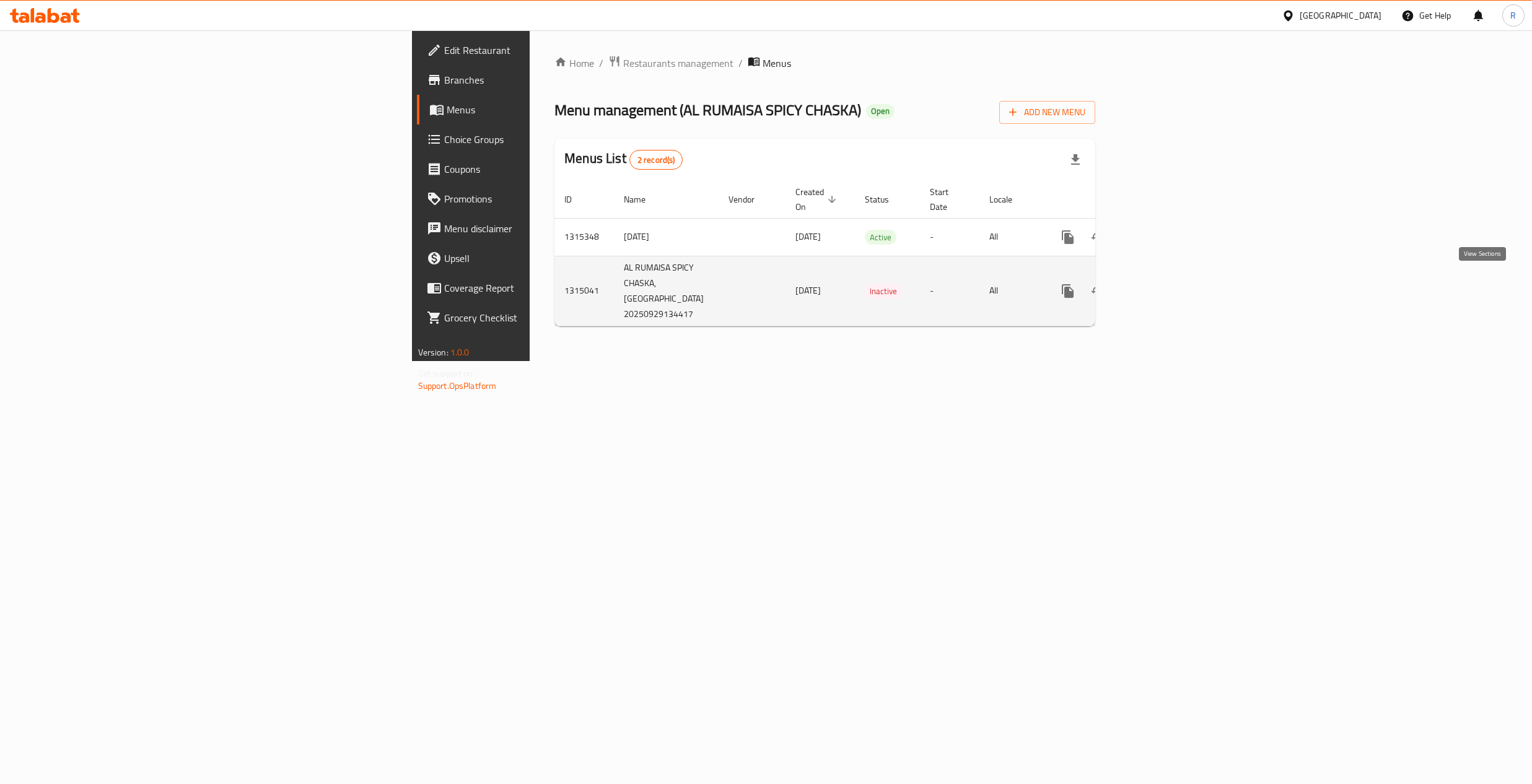
click at [1165, 283] on icon "enhanced table" at bounding box center [1157, 290] width 15 height 15
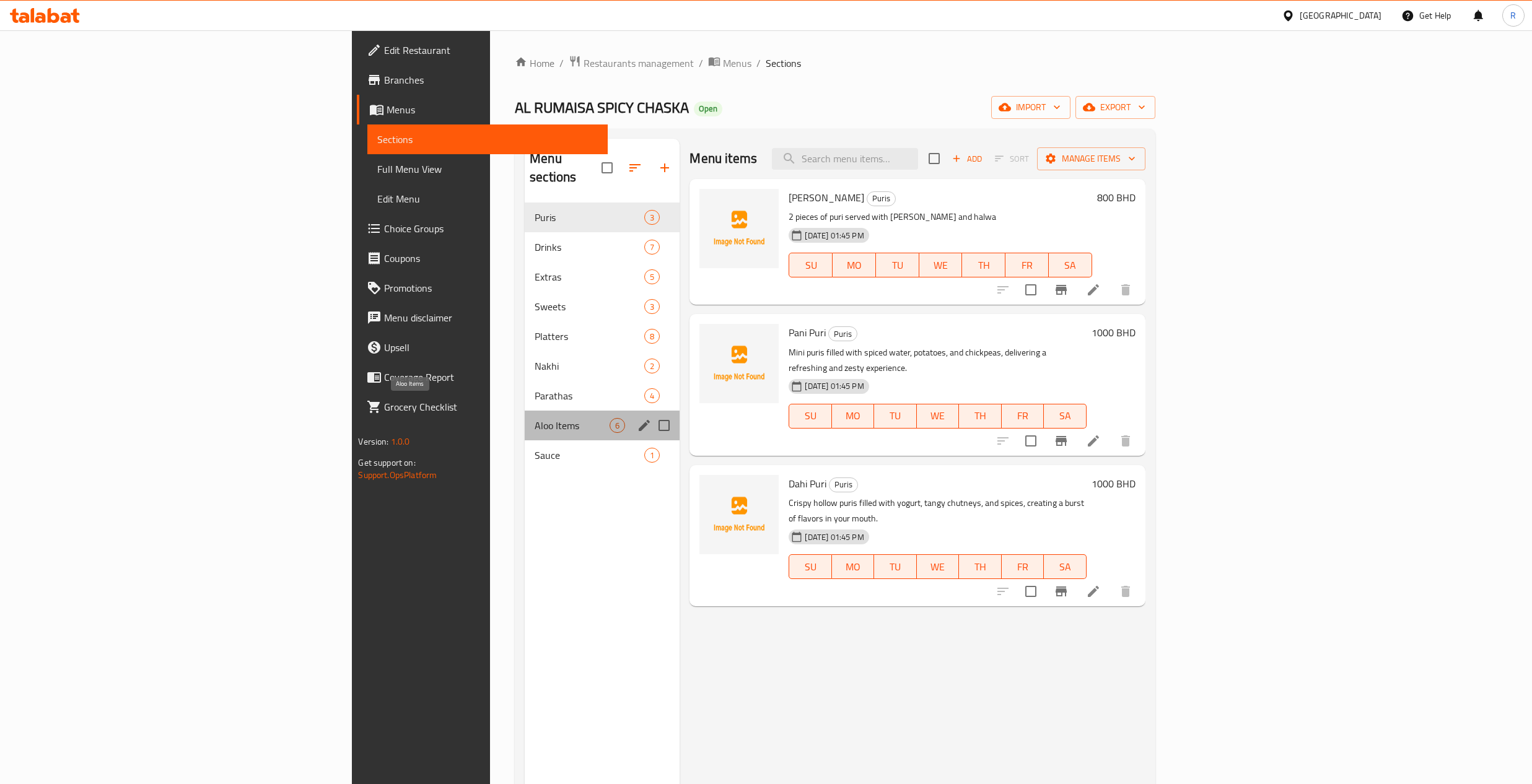
click at [535, 418] on span "Aloo Items" at bounding box center [573, 425] width 75 height 15
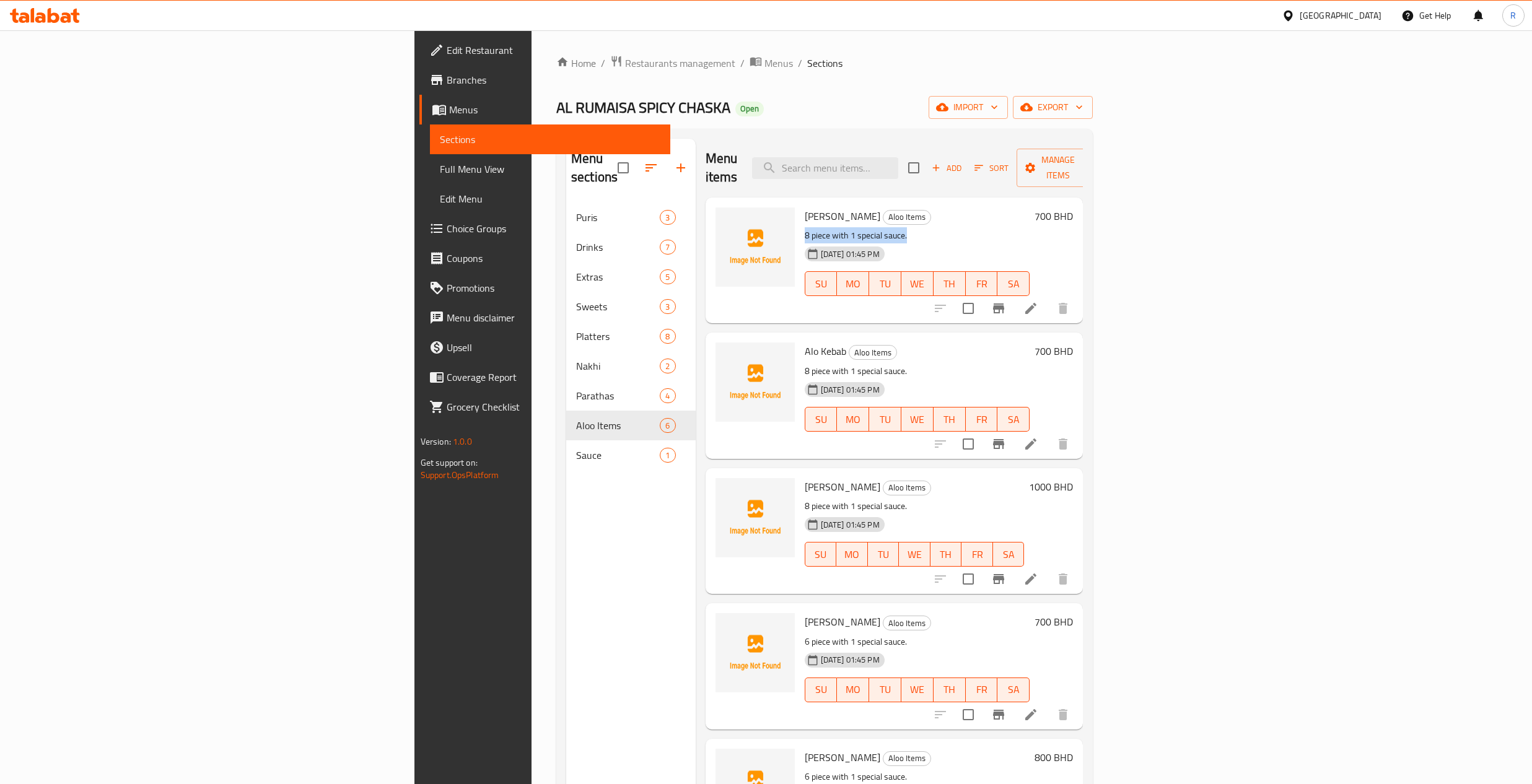
drag, startPoint x: 703, startPoint y: 217, endPoint x: 812, endPoint y: 218, distance: 109.0
click at [812, 228] on p "8 piece with 1 special sauce." at bounding box center [918, 235] width 226 height 15
drag, startPoint x: 697, startPoint y: 489, endPoint x: 819, endPoint y: 487, distance: 122.0
click at [820, 487] on div "Alo Fry Aloo Items 8 piece with 1 special sauce. [DATE] 01:45 PM SU MO TU WE TH…" at bounding box center [915, 531] width 230 height 116
drag, startPoint x: 1444, startPoint y: 467, endPoint x: 1492, endPoint y: 467, distance: 48.0
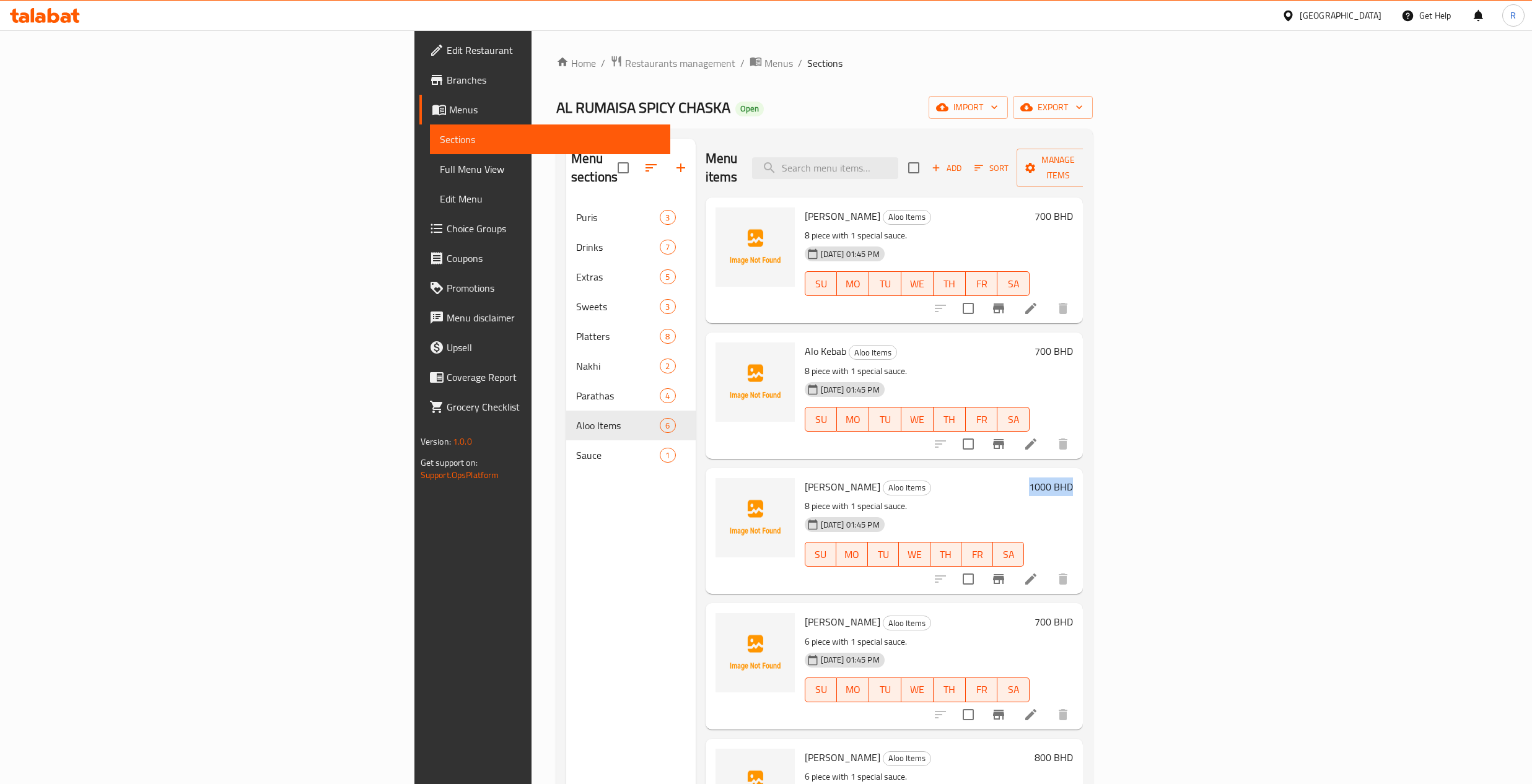
click at [1078, 473] on div "Alo Fry Aloo Items 8 piece with 1 special sauce. [DATE] 01:45 PM SU MO TU WE TH…" at bounding box center [939, 531] width 279 height 116
drag, startPoint x: 698, startPoint y: 485, endPoint x: 823, endPoint y: 484, distance: 125.0
click at [823, 485] on div "Alo Fry Aloo Items 8 piece with 1 special sauce. [DATE] 01:45 PM SU MO TU WE TH…" at bounding box center [915, 531] width 230 height 116
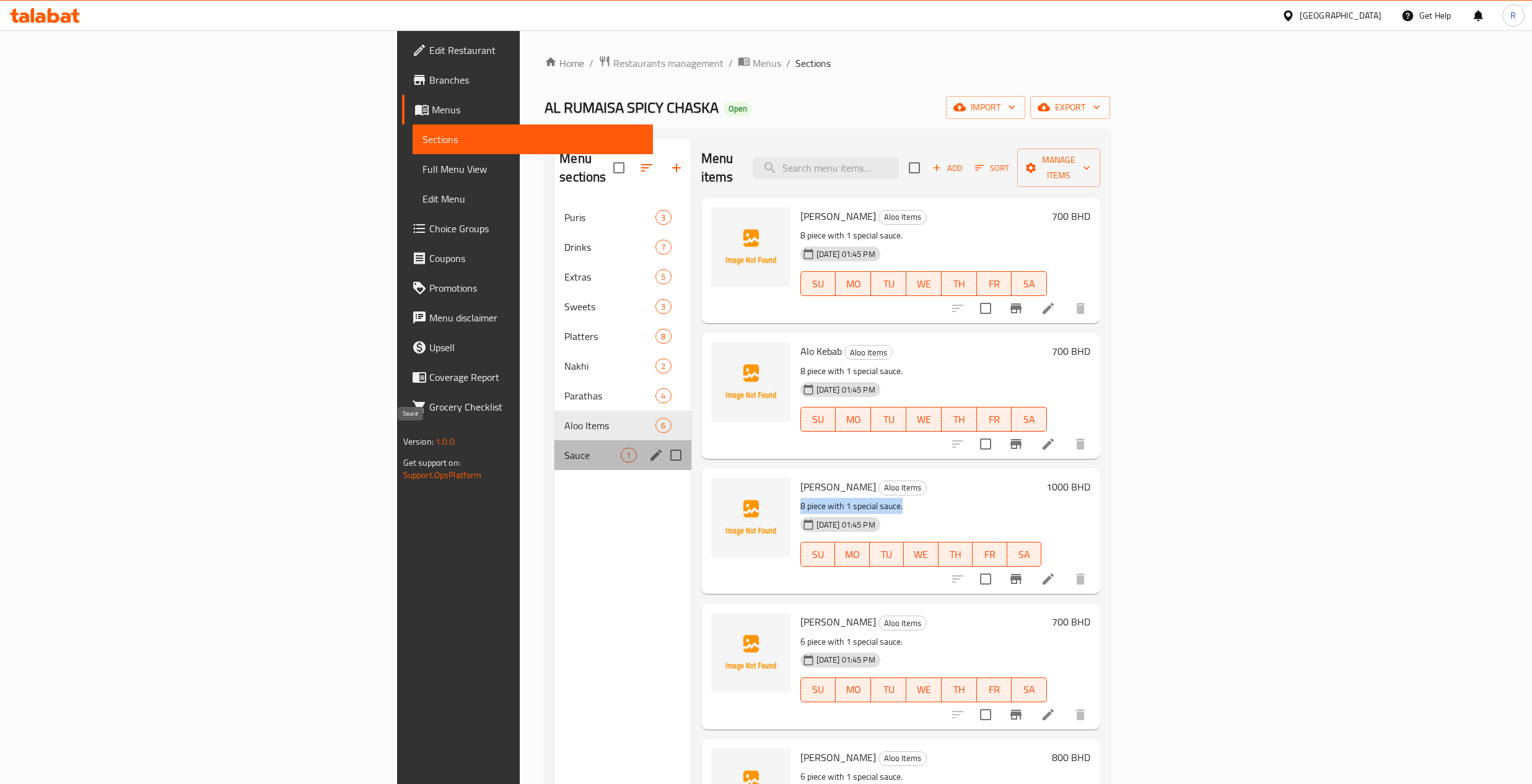
click at [564, 448] on span "Sauce" at bounding box center [592, 455] width 56 height 15
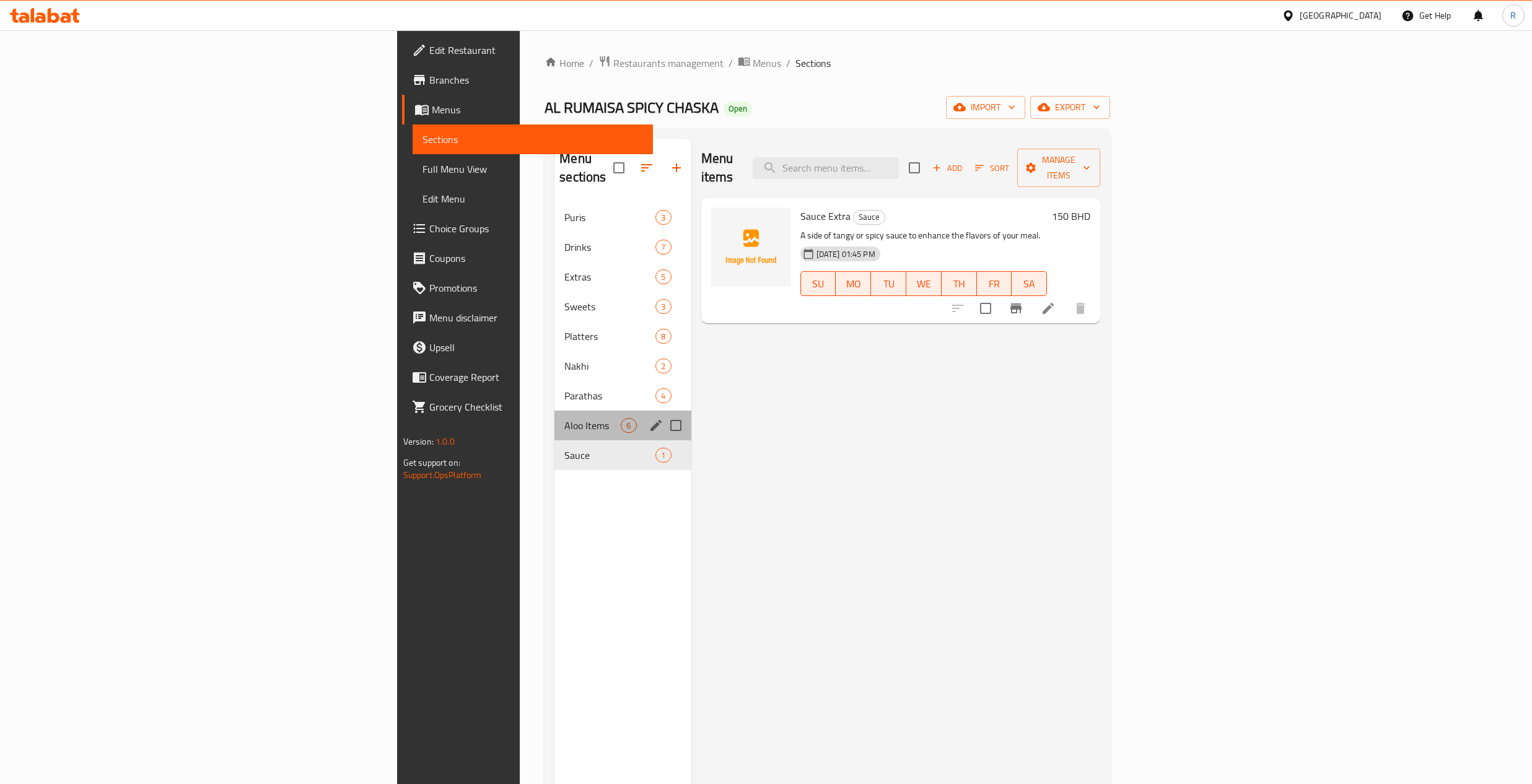
click at [555, 417] on div "Aloo Items 6" at bounding box center [623, 425] width 137 height 30
